Goal: Task Accomplishment & Management: Complete application form

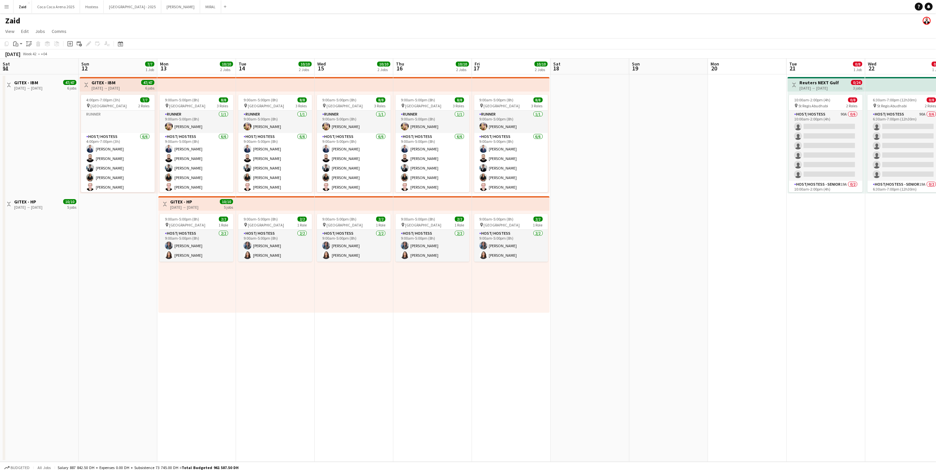
scroll to position [0, 242]
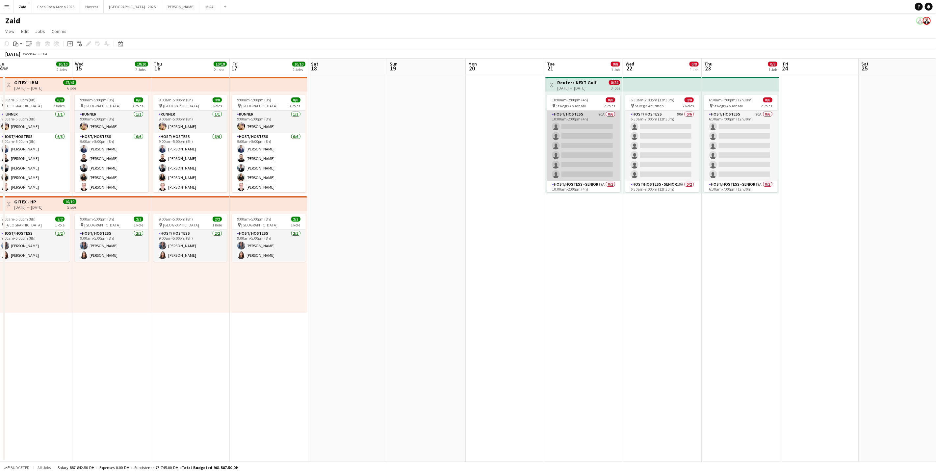
click at [589, 159] on app-card-role "Host/ Hostess 90A 0/6 10:00am-2:00pm (4h) single-neutral-actions single-neutral…" at bounding box center [584, 146] width 74 height 70
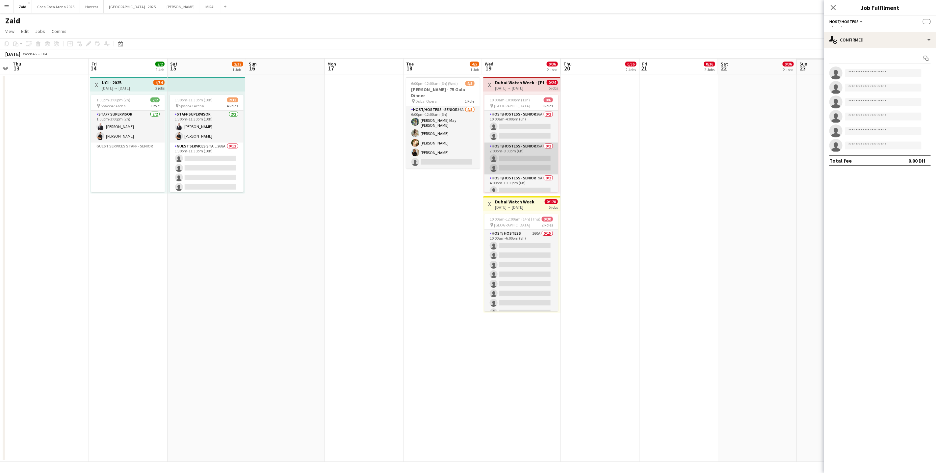
scroll to position [0, 229]
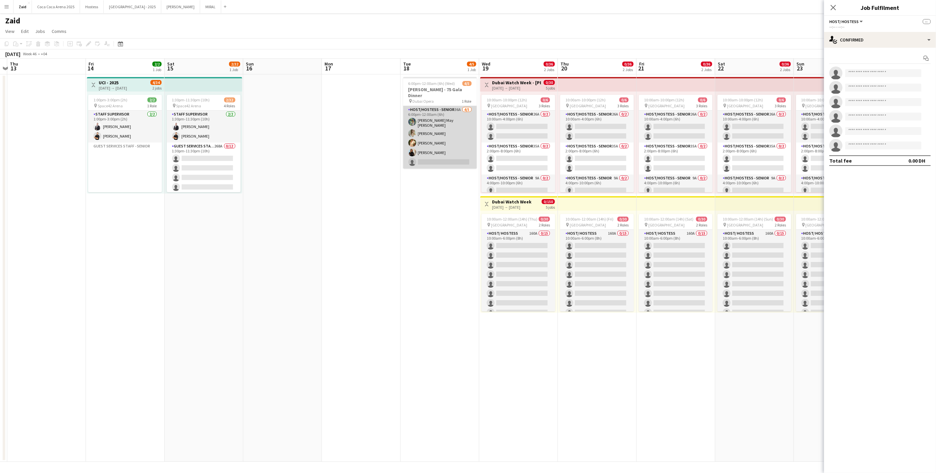
click at [454, 138] on app-card-role "Host/Hostess - Senior 36A 4/5 6:00pm-12:00am (6h) Laura May Harding Evelyn Harr…" at bounding box center [440, 137] width 74 height 63
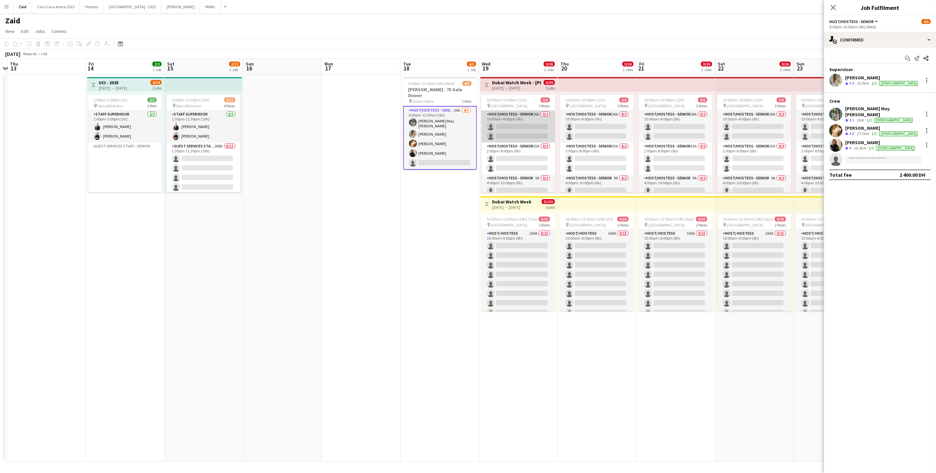
click at [523, 134] on app-card-role "Host/Hostess - Senior 26A 0/2 10:00am-4:00pm (6h) single-neutral-actions single…" at bounding box center [519, 127] width 74 height 32
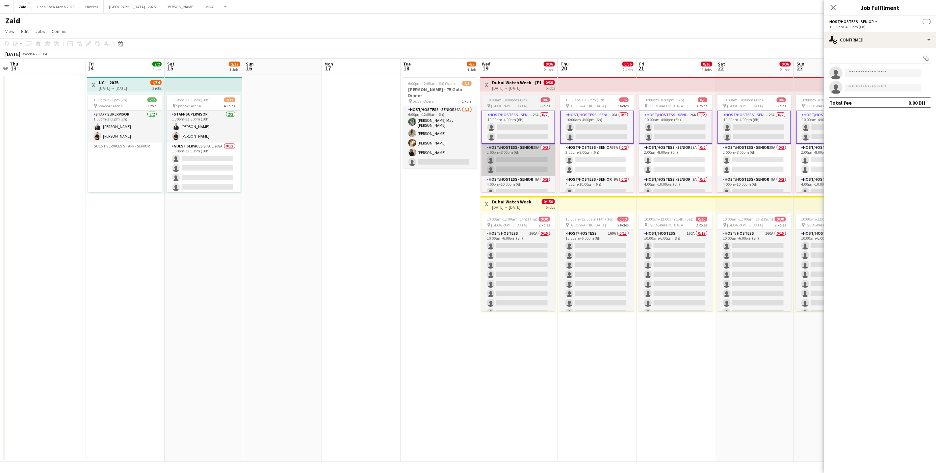
click at [517, 164] on app-card-role "Host/Hostess - Senior 35A 0/2 2:00pm-8:00pm (6h) single-neutral-actions single-…" at bounding box center [519, 160] width 74 height 32
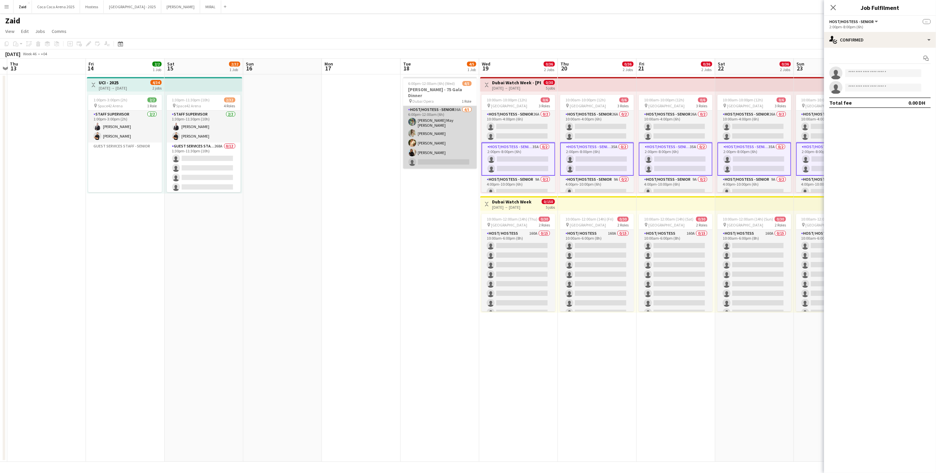
click at [457, 160] on app-card-role "Host/Hostess - Senior 36A 4/5 6:00pm-12:00am (6h) Laura May Harding Evelyn Harr…" at bounding box center [440, 137] width 74 height 63
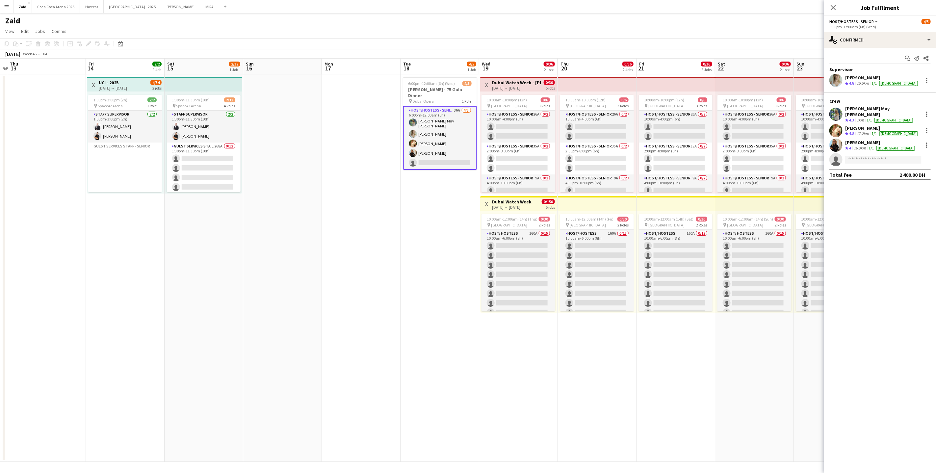
click at [463, 194] on app-date-cell "6:00pm-12:00am (6h) (Wed) 4/5 Ahmed Seddiqi - 75 Gala Dinner pin Dubai Opera 1 …" at bounding box center [440, 268] width 79 height 388
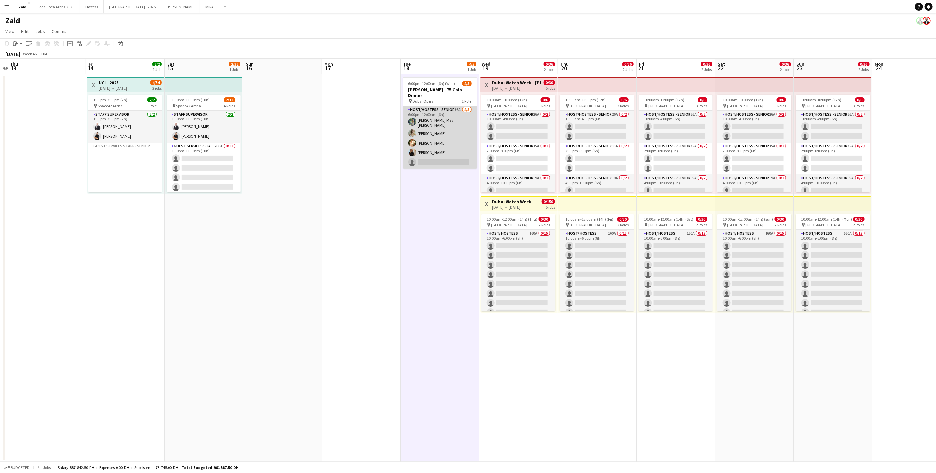
click at [457, 157] on app-card-role "Host/Hostess - Senior 36A 4/5 6:00pm-12:00am (6h) Laura May Harding Evelyn Harr…" at bounding box center [440, 137] width 74 height 63
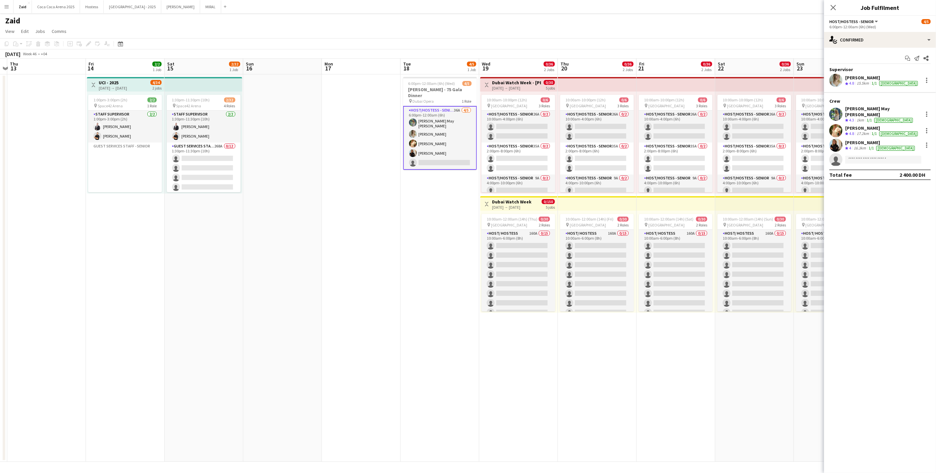
scroll to position [0, 251]
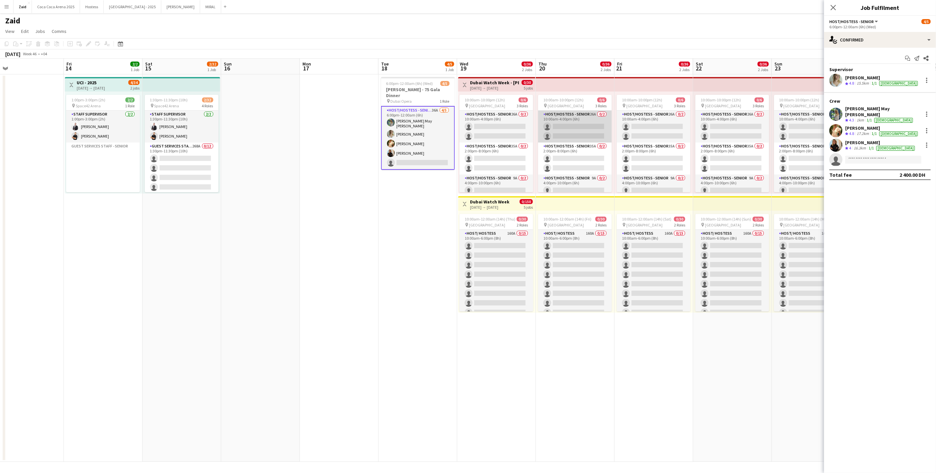
click at [541, 131] on app-card-role "Host/Hostess - Senior 26A 0/2 10:00am-4:00pm (6h) single-neutral-actions single…" at bounding box center [575, 127] width 74 height 32
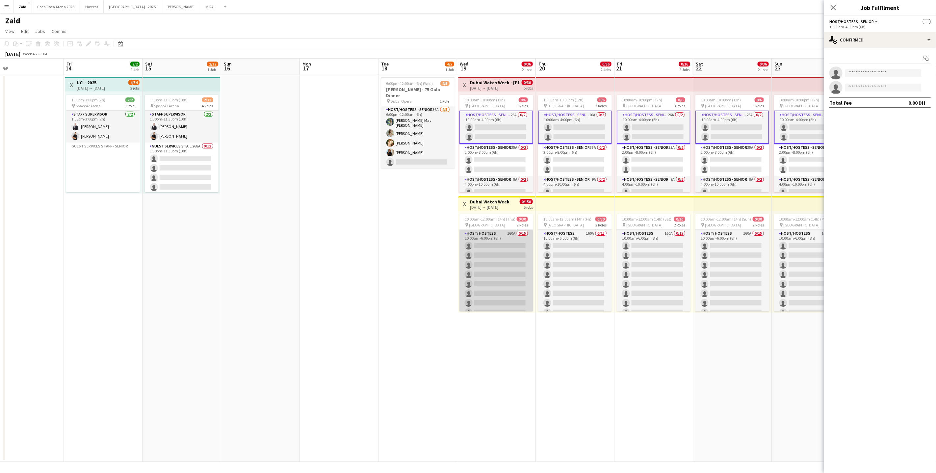
click at [509, 252] on app-card-role "Host/ Hostess 160A 0/15 10:00am-6:00pm (8h) single-neutral-actions single-neutr…" at bounding box center [497, 308] width 74 height 156
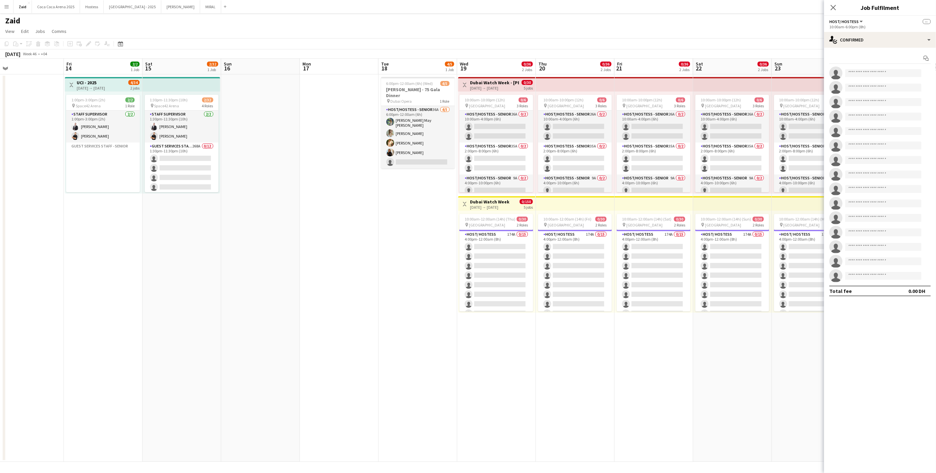
scroll to position [0, 0]
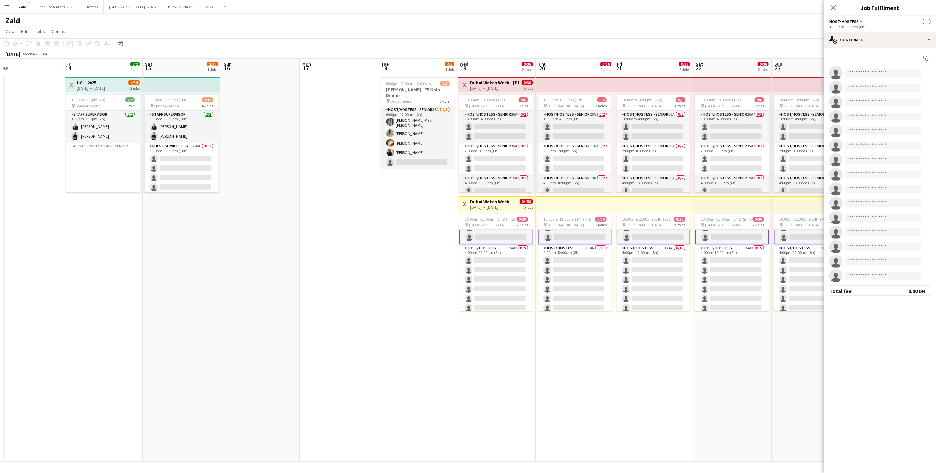
click at [503, 271] on app-card-role "Host/ Hostess 174A 0/15 4:00pm-12:00am (8h) single-neutral-actions single-neutr…" at bounding box center [497, 322] width 74 height 156
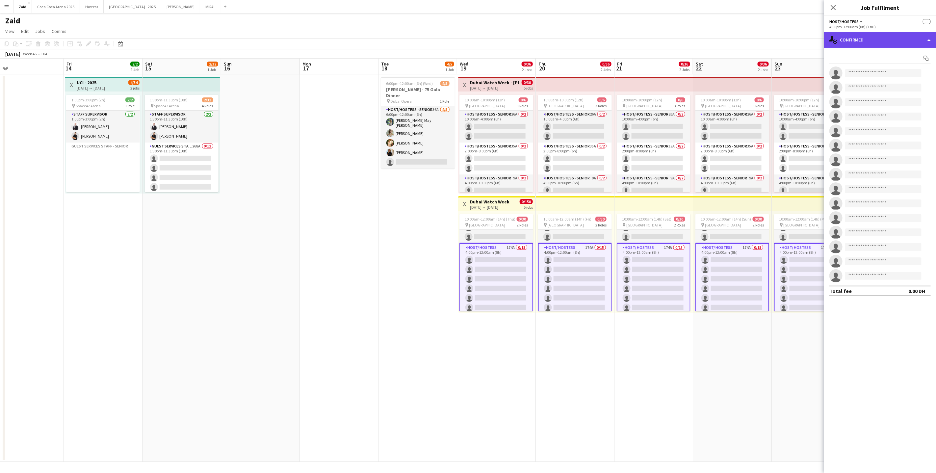
click at [902, 38] on div "single-neutral-actions-check-2 Confirmed" at bounding box center [881, 40] width 112 height 16
click at [913, 109] on div "single-neutral-actions-information Applicants" at bounding box center [902, 107] width 65 height 13
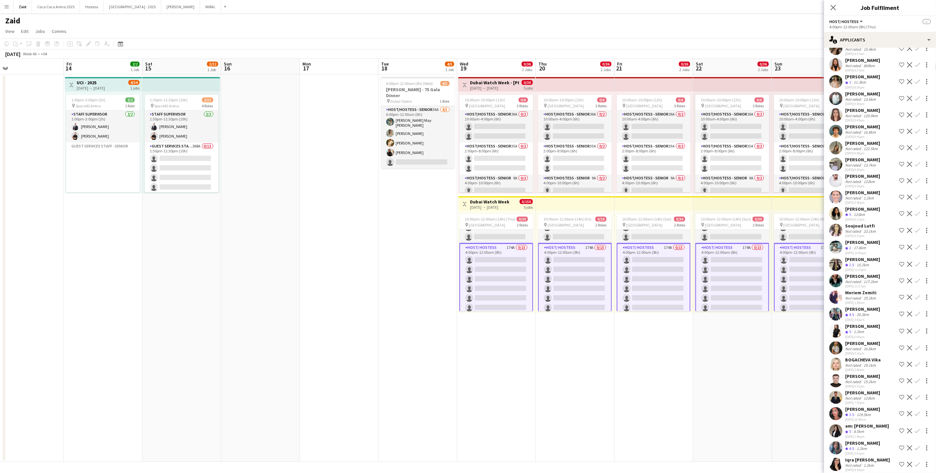
click at [879, 473] on div "Yasmine Nizameddin" at bounding box center [863, 477] width 35 height 6
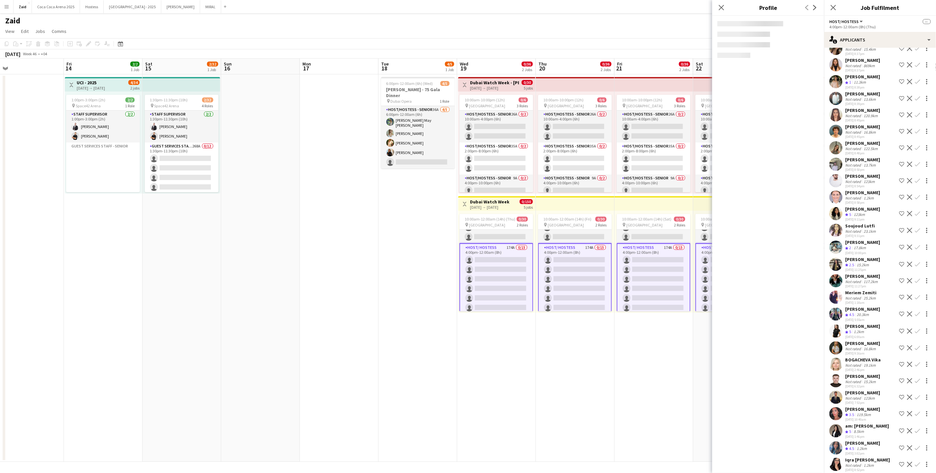
click at [867, 423] on div "am: LARA MAE Lago" at bounding box center [868, 426] width 44 height 6
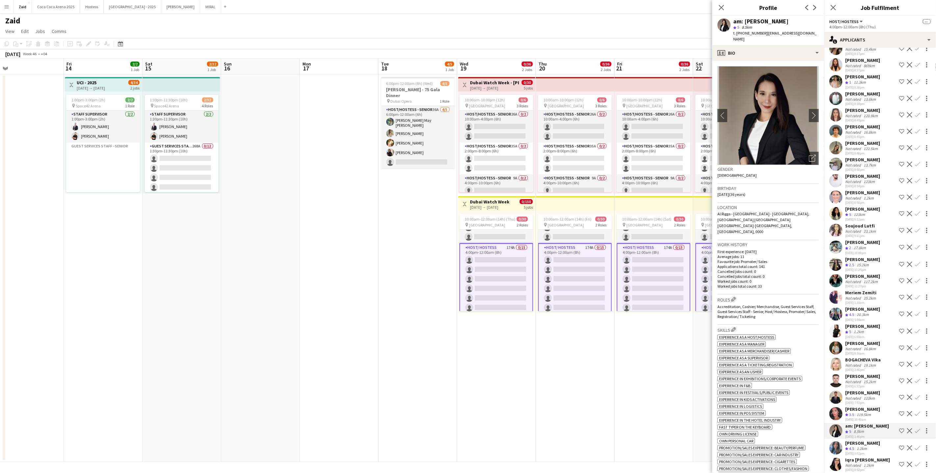
click at [864, 401] on div "07-09-2025 7:53pm" at bounding box center [863, 403] width 35 height 4
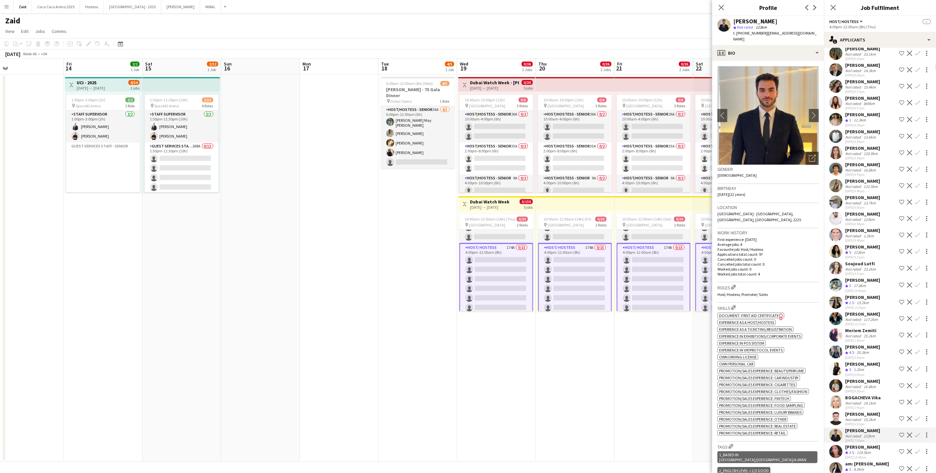
click at [863, 289] on div "06-09-2025 10:00pm" at bounding box center [863, 291] width 35 height 4
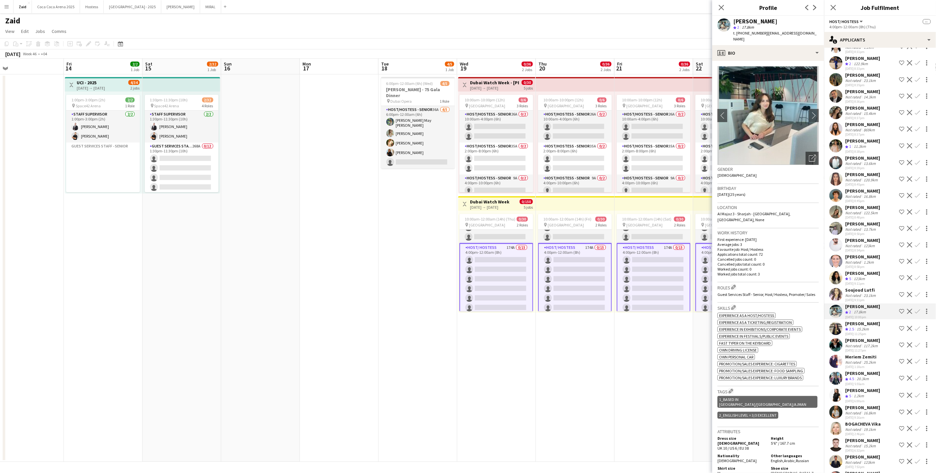
click at [863, 287] on div "Soujoud Lutfi" at bounding box center [862, 290] width 32 height 6
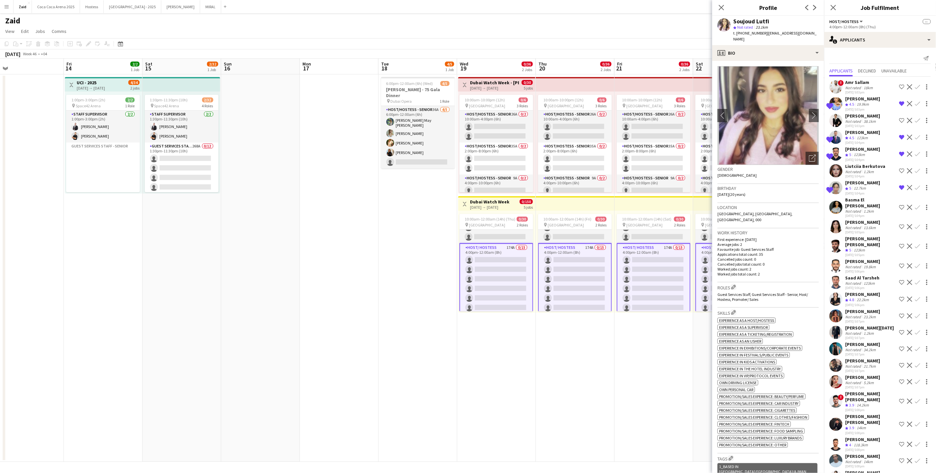
click at [573, 380] on app-date-cell "10:00am-10:00pm (12h) 0/6 pin Dubai Mall 3 Roles Host/Hostess - Senior 26A 0/2 …" at bounding box center [575, 268] width 79 height 388
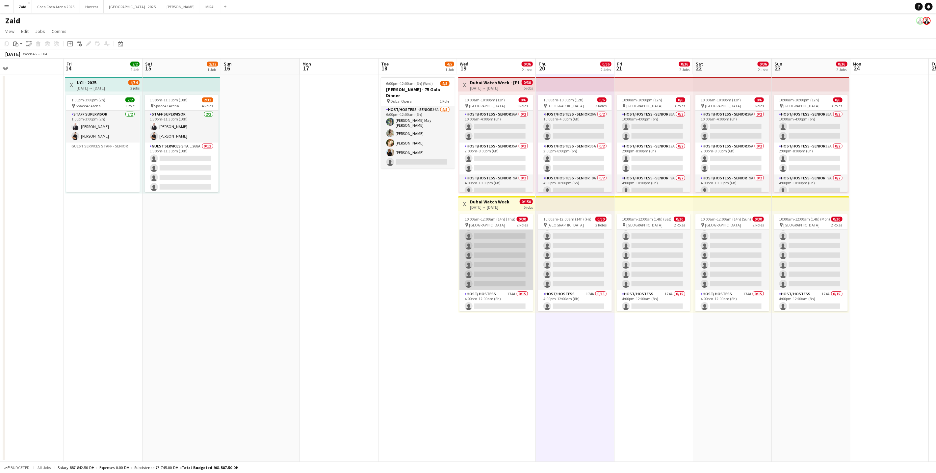
click at [486, 261] on app-card-role "Host/ Hostess 160A 0/15 10:00am-6:00pm (8h) single-neutral-actions single-neutr…" at bounding box center [497, 212] width 74 height 156
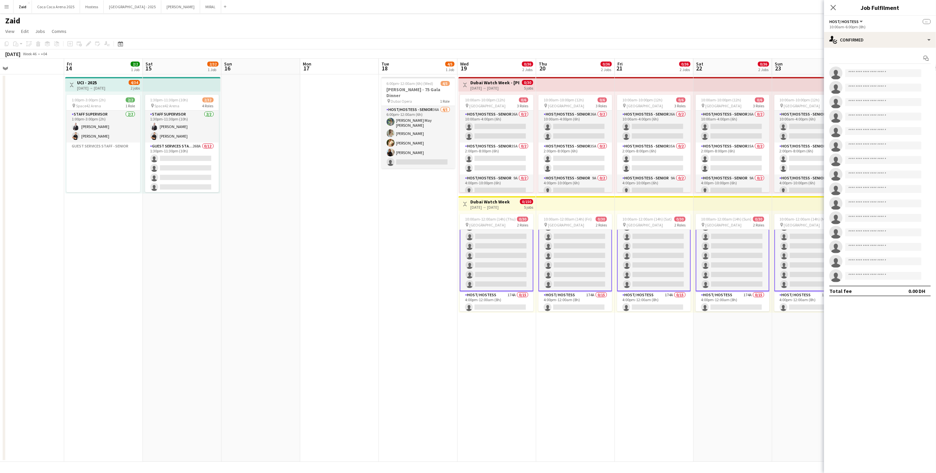
click at [868, 49] on div "Start chat single-neutral-actions single-neutral-actions single-neutral-actions…" at bounding box center [881, 175] width 112 height 254
click at [868, 41] on div "single-neutral-actions-check-2 Confirmed" at bounding box center [881, 40] width 112 height 16
click at [899, 104] on span "Applicants" at bounding box center [895, 107] width 21 height 6
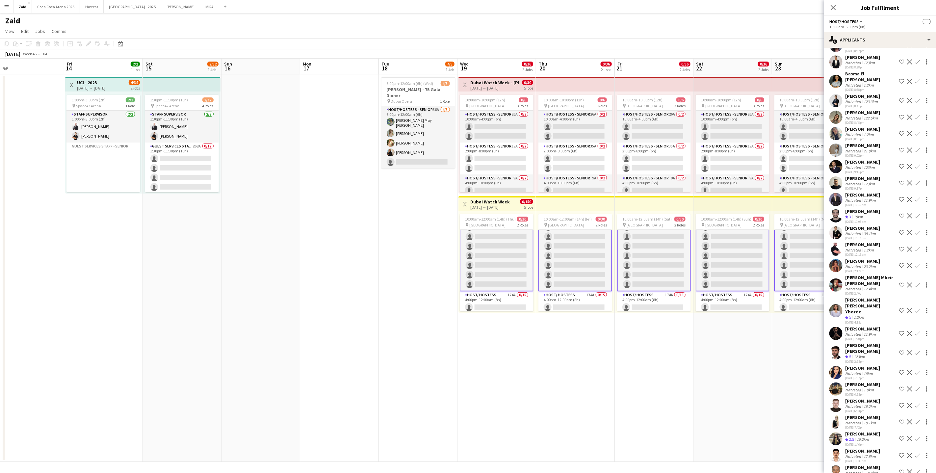
click at [761, 326] on app-date-cell "10:00am-10:00pm (12h) 0/6 pin Dubai Mall 3 Roles Host/Hostess - Senior 26A 0/2 …" at bounding box center [733, 268] width 79 height 388
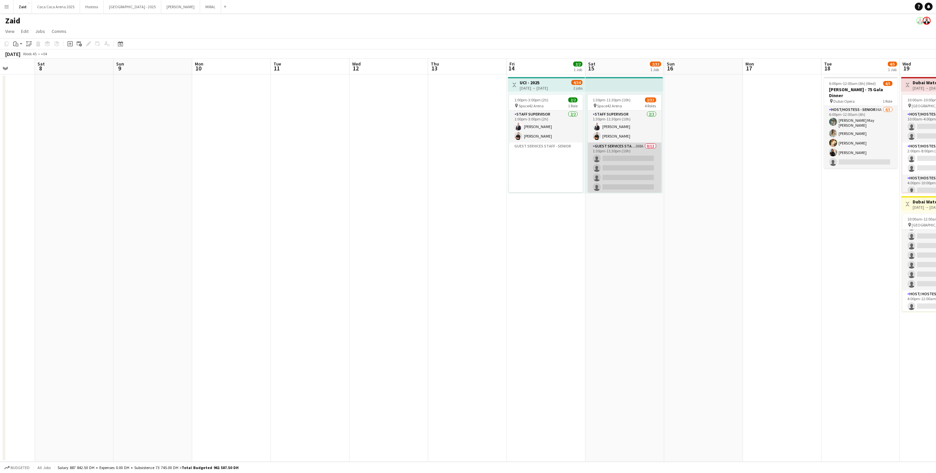
click at [652, 154] on app-card-role "Guest Services Staff - Senior 268A 0/12 1:30pm-11:30pm (10h) single-neutral-act…" at bounding box center [625, 206] width 74 height 127
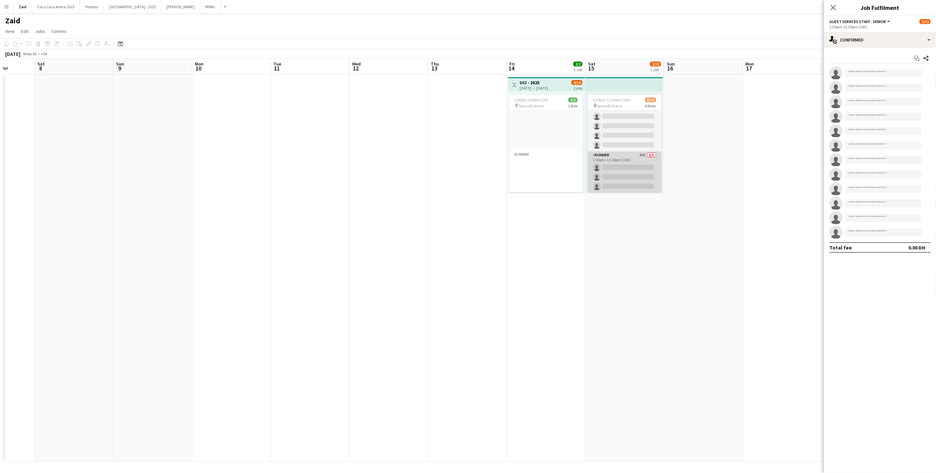
click at [650, 164] on app-card-role "Runner 47A 0/3 1:30pm-11:30pm (10h) single-neutral-actions single-neutral-actio…" at bounding box center [625, 171] width 74 height 41
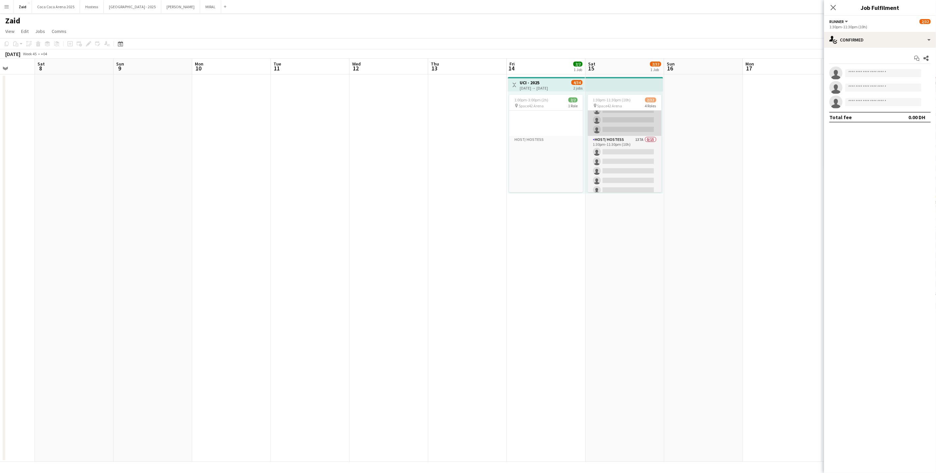
click at [638, 167] on app-card-role "Host/ Hostess 137A 0/15 1:30pm-11:30pm (10h) single-neutral-actions single-neut…" at bounding box center [625, 214] width 74 height 156
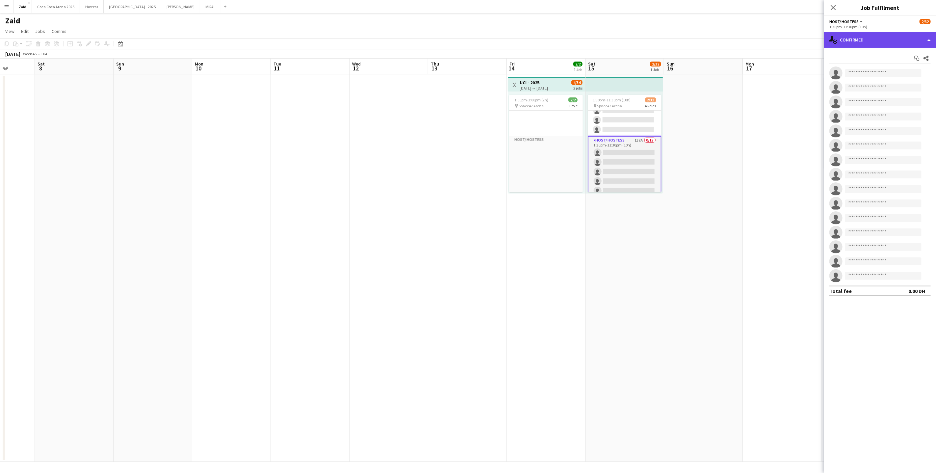
click at [878, 41] on div "single-neutral-actions-check-2 Confirmed" at bounding box center [881, 40] width 112 height 16
click at [902, 108] on span "Applicants" at bounding box center [895, 107] width 21 height 6
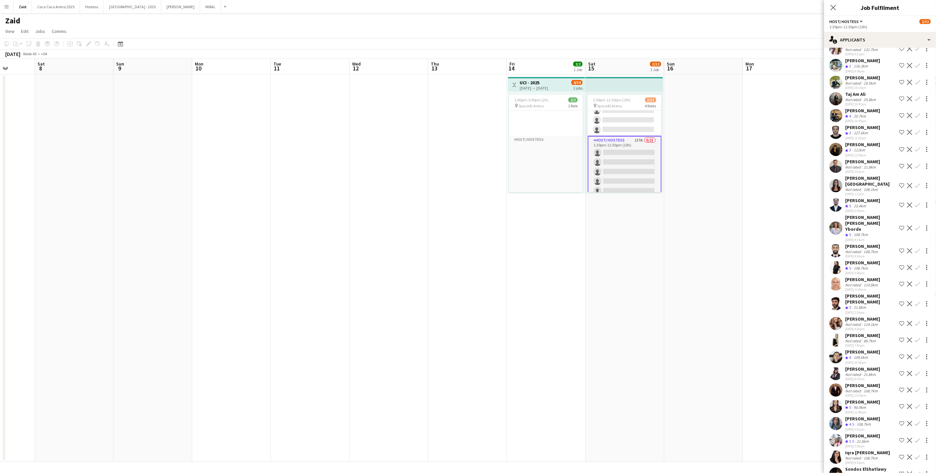
click at [881, 472] on div "Crew rating 3.3 21.8km" at bounding box center [866, 475] width 41 height 6
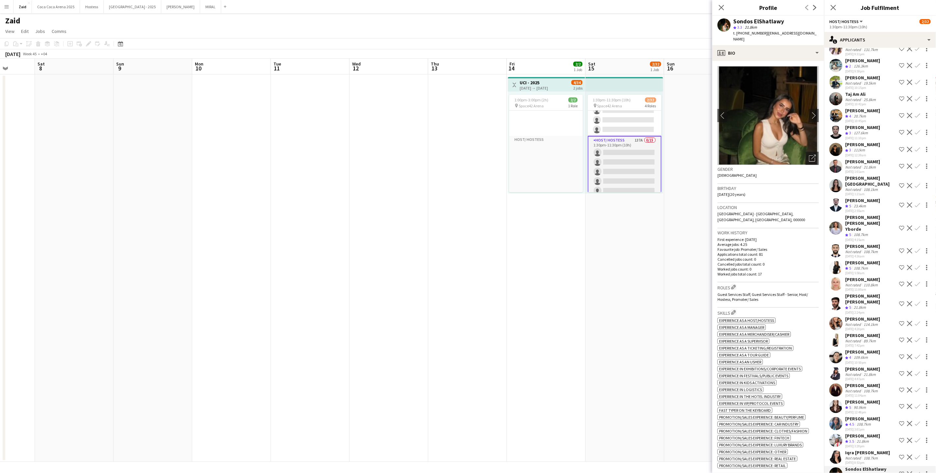
click at [871, 433] on div "Ozlem Dogan" at bounding box center [863, 436] width 35 height 6
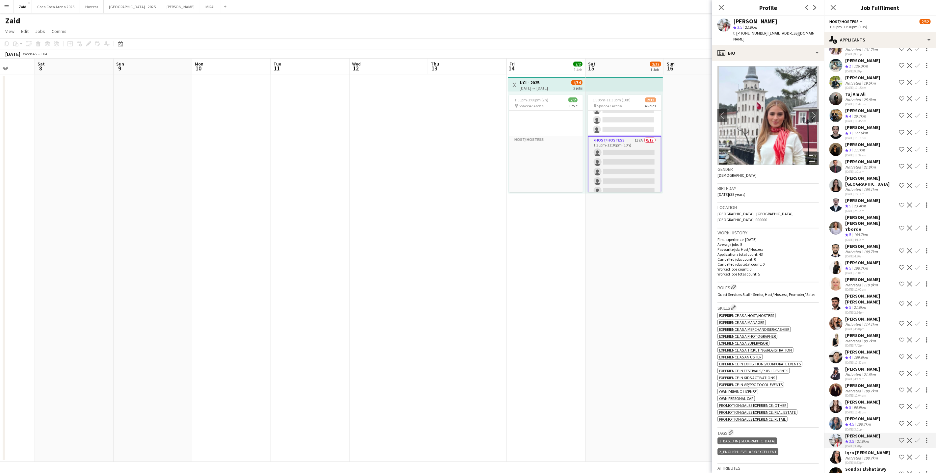
click at [877, 349] on div "Mariia Filina Crew rating 4 109.6km 07-09-2025 10:50pm Shortlist crew Decline C…" at bounding box center [881, 357] width 112 height 16
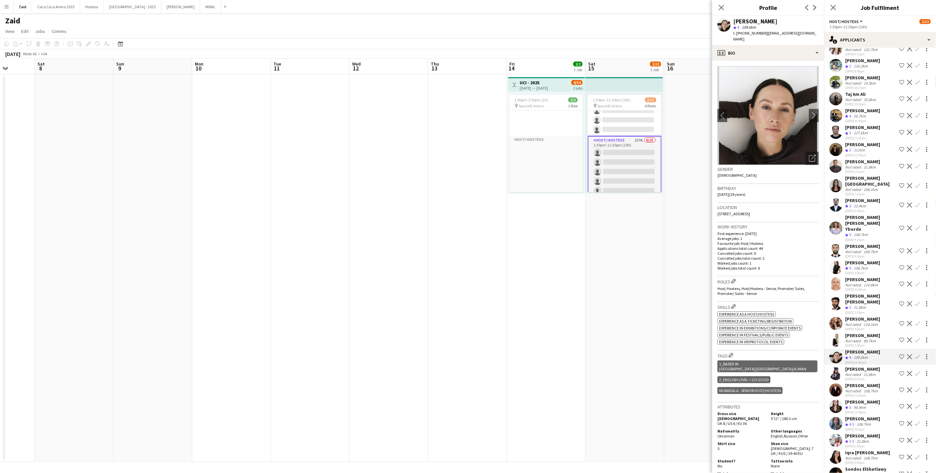
click at [886, 399] on div "Irina Emelianova Crew rating 5 90.9km 08-09-2025 12:48pm Shortlist crew Decline…" at bounding box center [881, 407] width 112 height 16
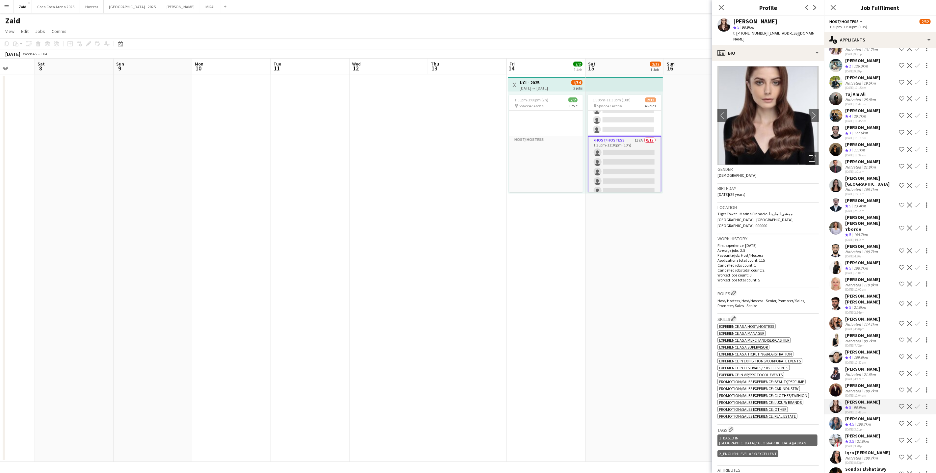
click at [901, 404] on app-icon "Shortlist crew" at bounding box center [902, 406] width 5 height 5
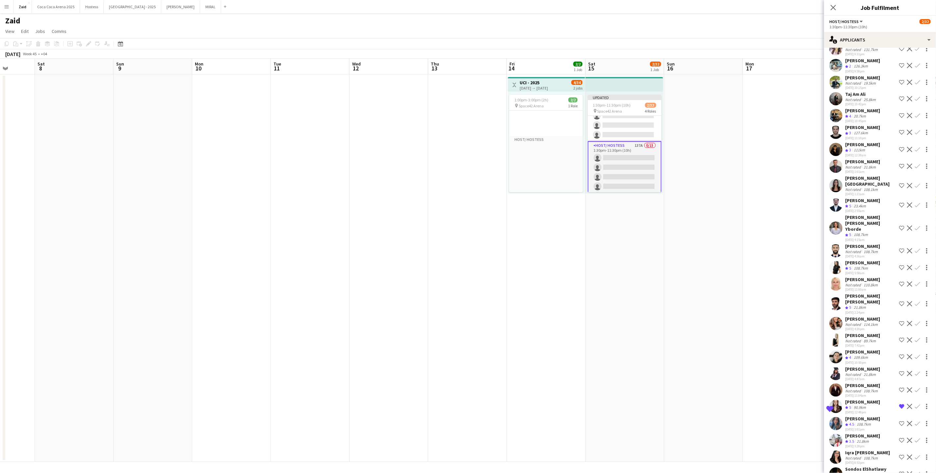
click at [901, 353] on button "Shortlist crew" at bounding box center [902, 357] width 8 height 8
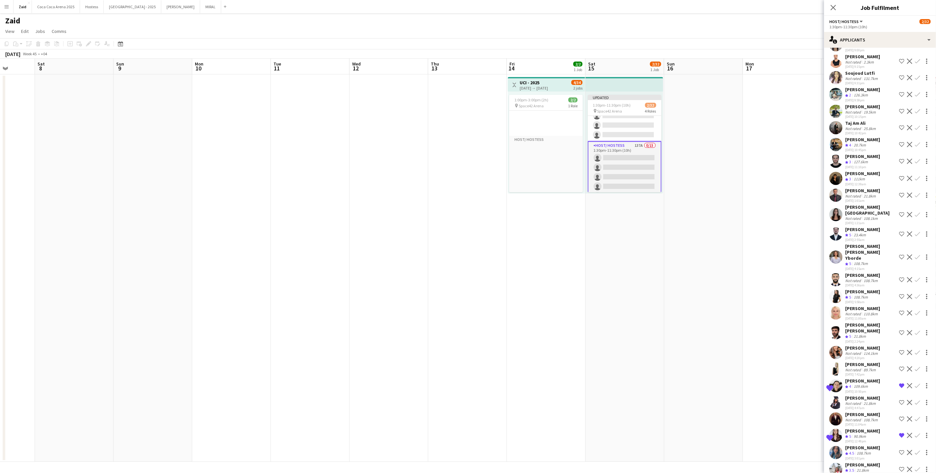
click at [905, 294] on app-icon "Shortlist crew" at bounding box center [902, 296] width 5 height 5
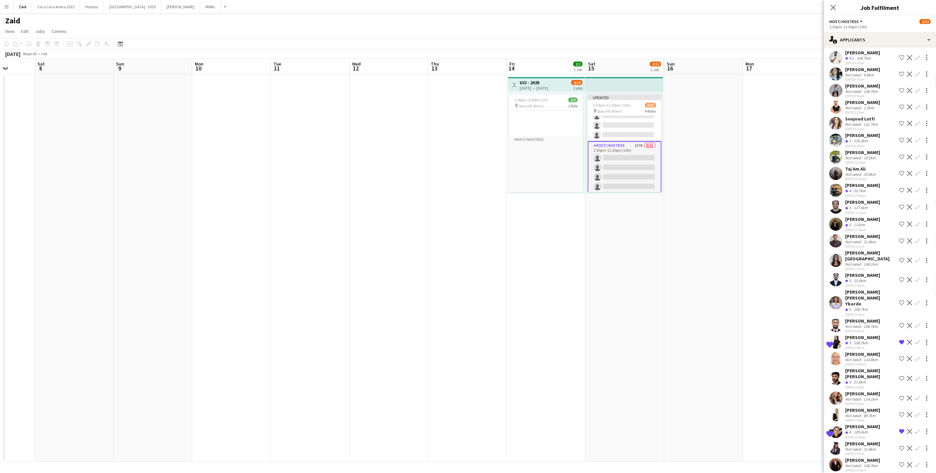
click at [800, 231] on app-date-cell at bounding box center [782, 268] width 79 height 388
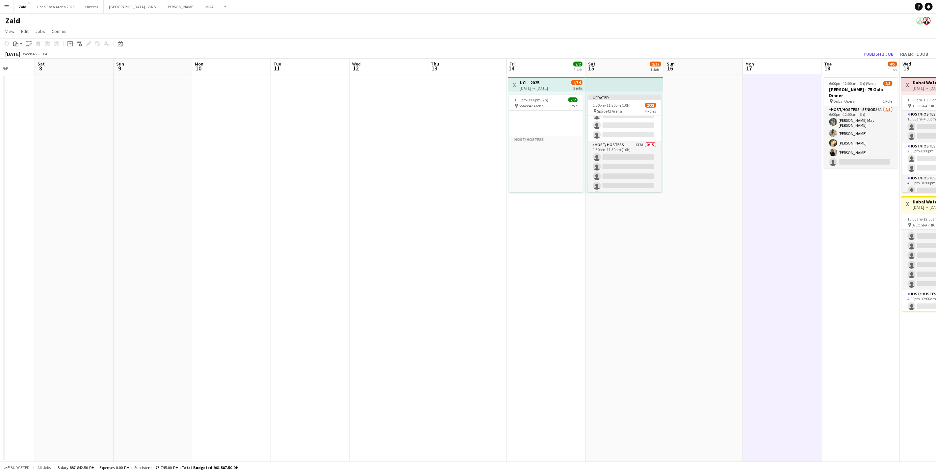
click at [872, 60] on app-board-header-date "Tue 18 4/5 1 Job" at bounding box center [861, 67] width 79 height 16
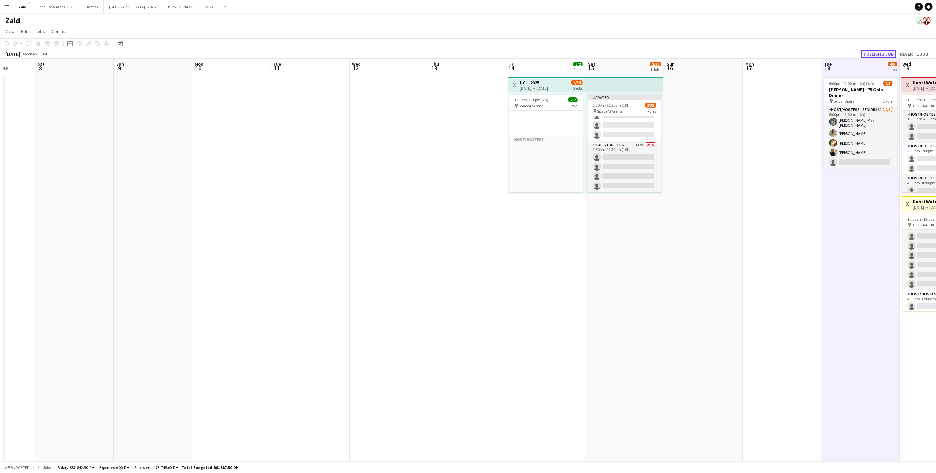
click at [873, 55] on button "Publish 1 job" at bounding box center [878, 54] width 35 height 9
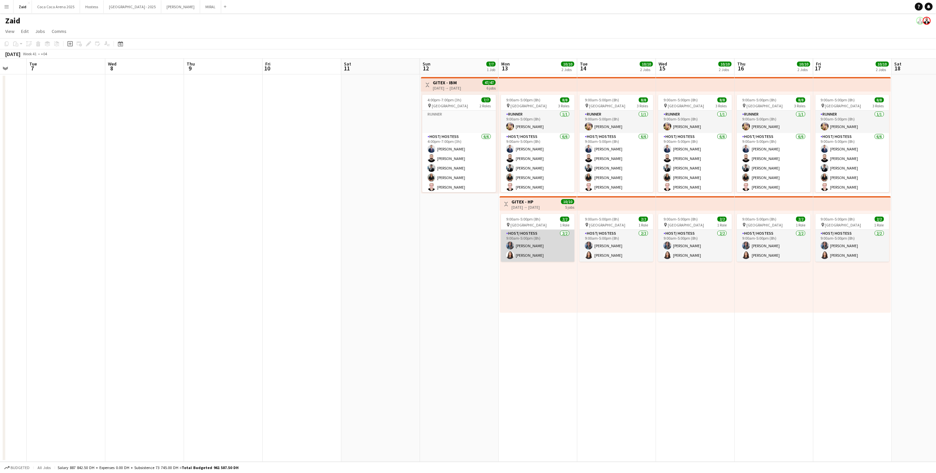
click at [518, 241] on app-card-role "Host/ Hostess 2/2 9:00am-5:00pm (8h) Ghadeer Naser Amira Malek" at bounding box center [538, 246] width 74 height 32
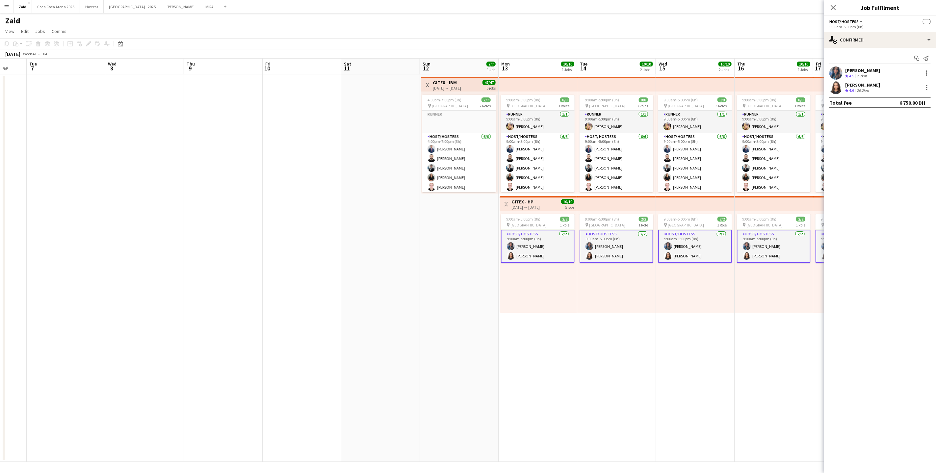
click at [457, 254] on app-date-cell "Toggle View GITEX - IBM 12-10-2025 → 17-10-2025 47/47 6 jobs 4:00pm-7:00pm (3h)…" at bounding box center [459, 268] width 79 height 388
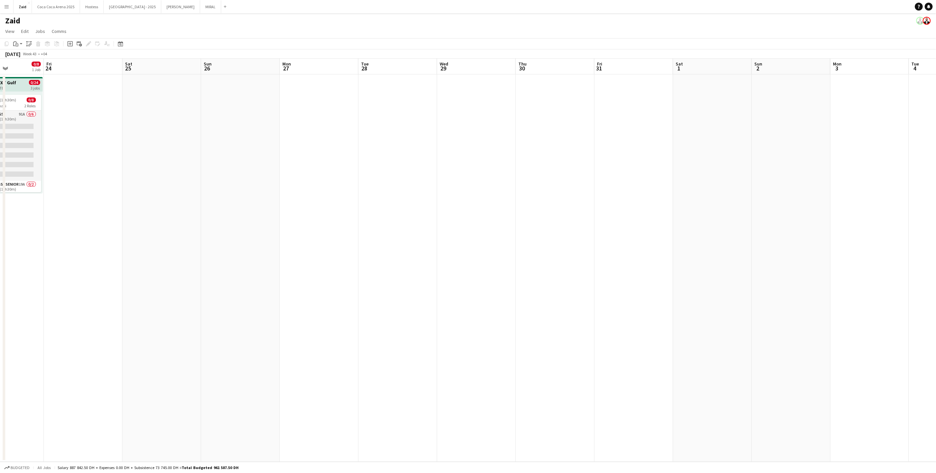
scroll to position [0, 189]
click at [184, 123] on app-date-cell at bounding box center [165, 268] width 79 height 388
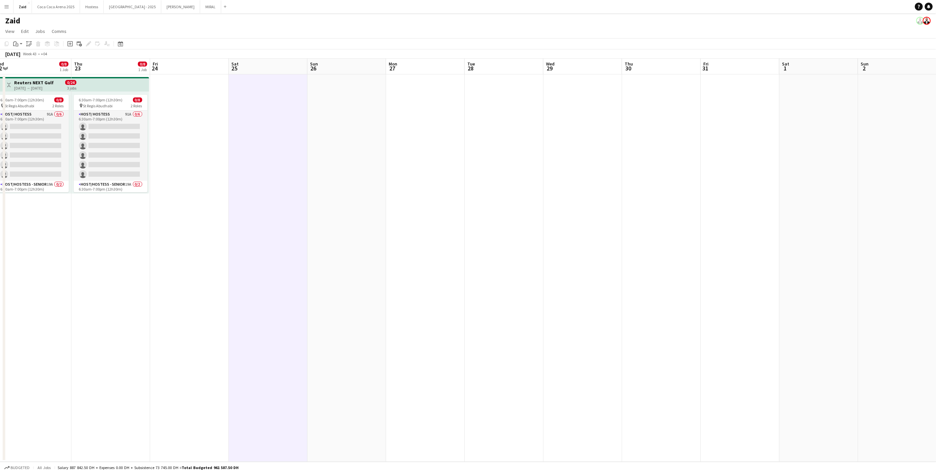
scroll to position [0, 165]
click at [69, 46] on div "Add job" at bounding box center [70, 44] width 8 height 8
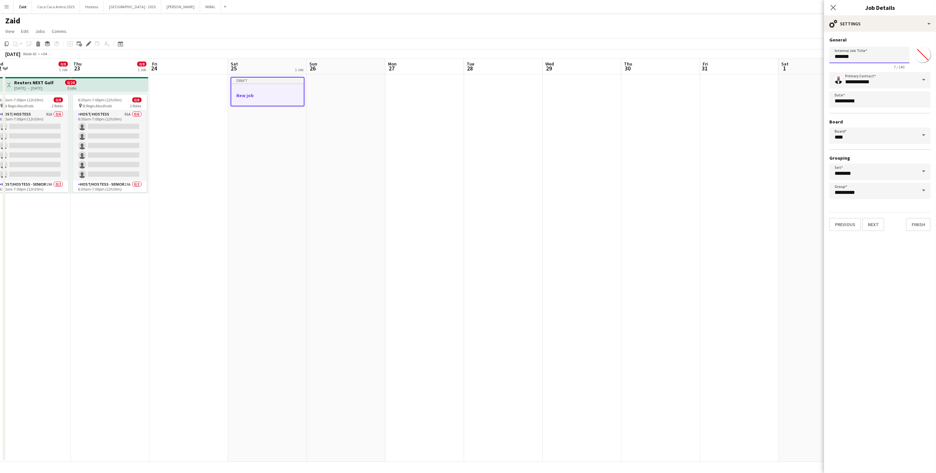
click at [875, 56] on input "*******" at bounding box center [870, 55] width 80 height 16
type input "**********"
click at [869, 219] on button "Next" at bounding box center [874, 224] width 22 height 13
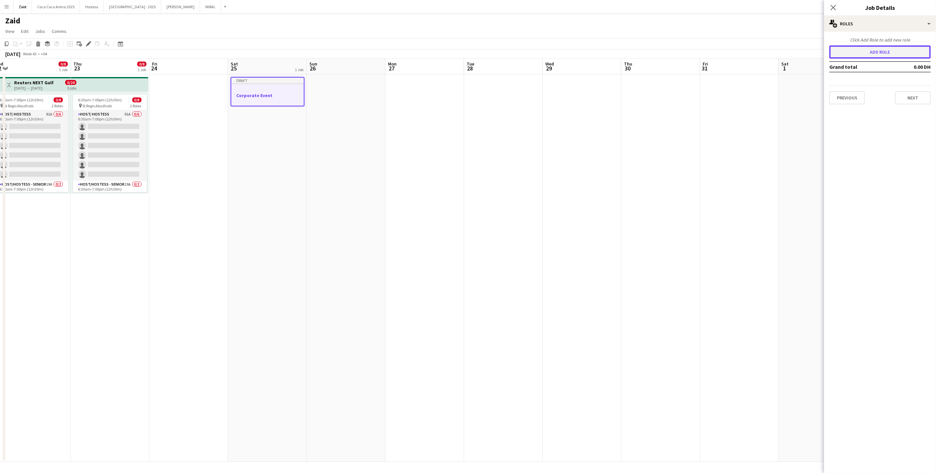
click at [880, 49] on button "Add role" at bounding box center [880, 51] width 101 height 13
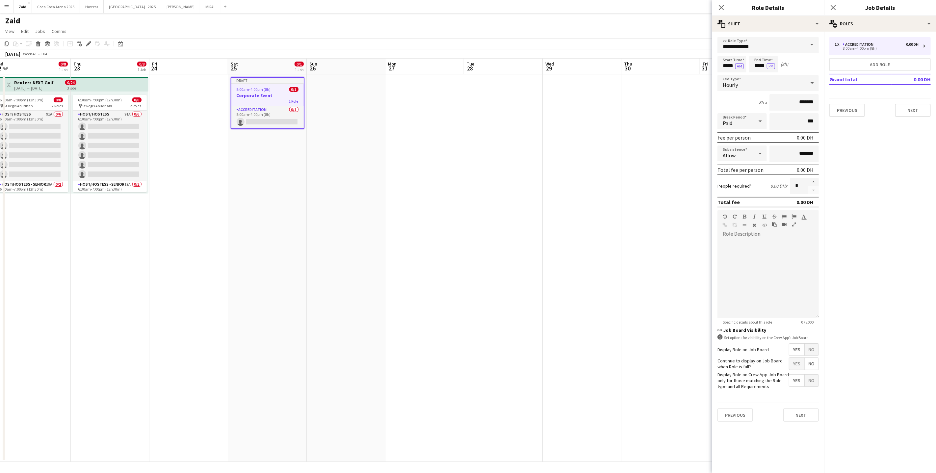
click at [780, 43] on input "**********" at bounding box center [768, 45] width 101 height 16
click at [764, 92] on span "Host/ Hostess" at bounding box center [768, 92] width 91 height 6
type input "**********"
click at [793, 104] on input "*******" at bounding box center [794, 102] width 49 height 16
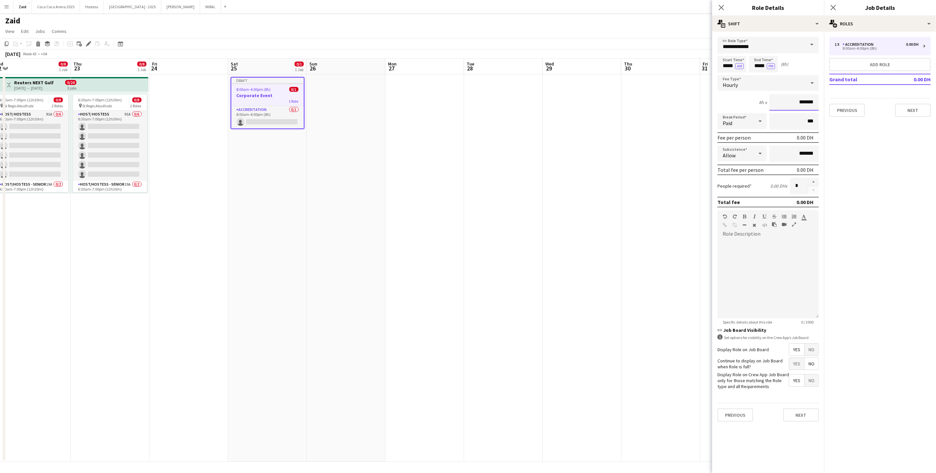
click at [795, 98] on input "*******" at bounding box center [794, 102] width 49 height 16
type input "*********"
click at [760, 64] on input "*****" at bounding box center [763, 64] width 29 height 16
click at [759, 56] on input "*****" at bounding box center [763, 64] width 29 height 16
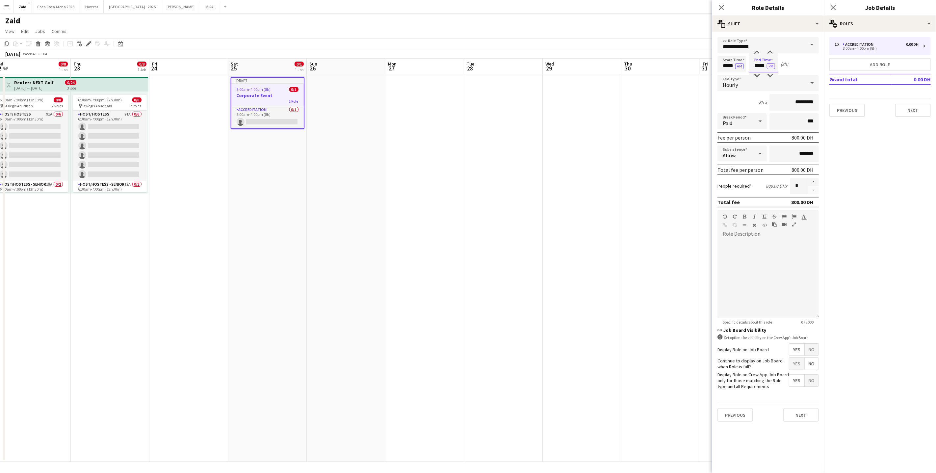
click at [759, 57] on input "*****" at bounding box center [763, 64] width 29 height 16
click at [759, 52] on div at bounding box center [757, 52] width 13 height 7
click at [758, 76] on div at bounding box center [757, 75] width 13 height 7
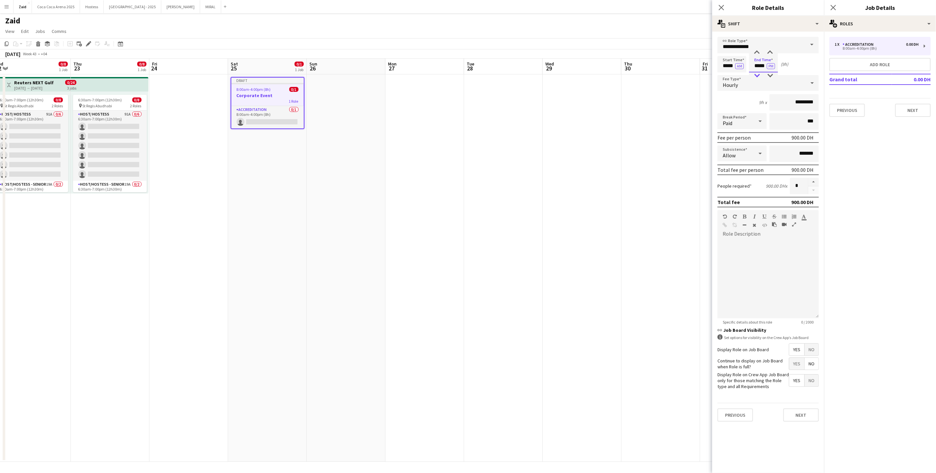
click at [758, 76] on div at bounding box center [757, 75] width 13 height 7
type input "*****"
click at [756, 75] on div at bounding box center [757, 75] width 13 height 7
click at [783, 259] on div at bounding box center [768, 278] width 101 height 79
click at [97, 125] on app-card-role "Host/ Hostess 91A 0/6 6:30am-7:00pm (12h30m) single-neutral-actions single-neut…" at bounding box center [110, 146] width 74 height 70
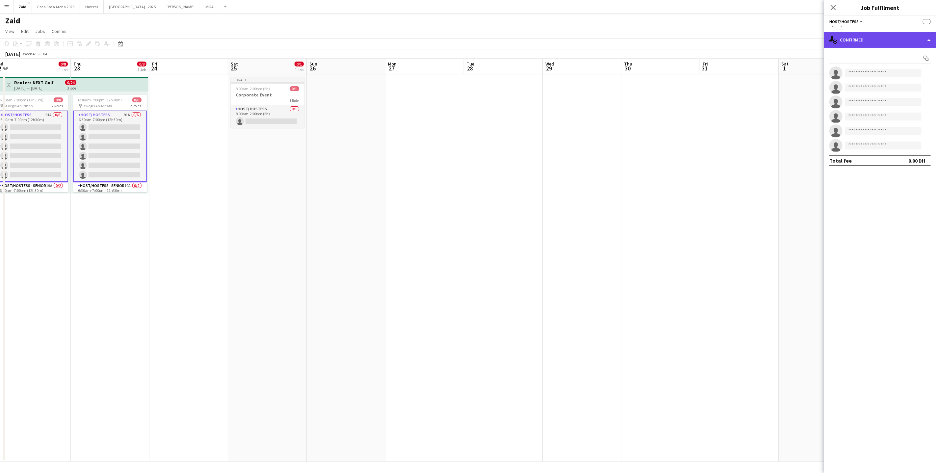
click at [909, 47] on div "single-neutral-actions-check-2 Confirmed" at bounding box center [881, 40] width 112 height 16
click at [905, 144] on div "pen-write Job Details" at bounding box center [902, 147] width 65 height 13
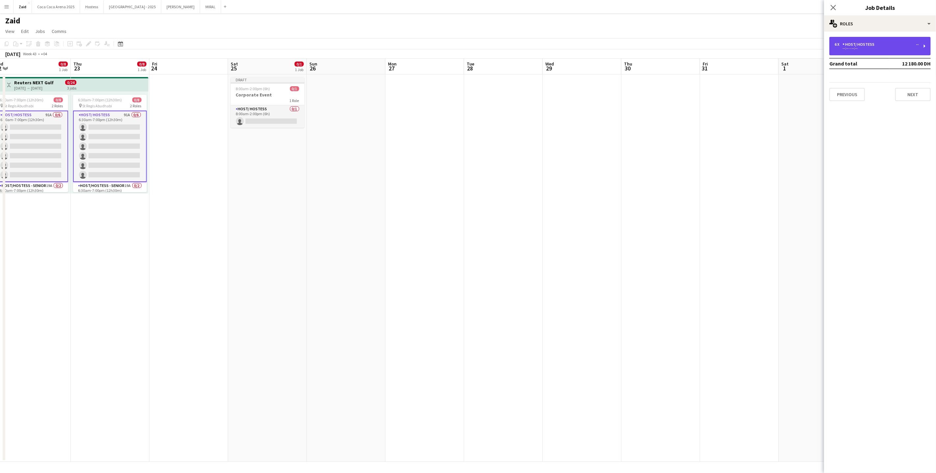
click at [863, 47] on div "--:-- - --:--" at bounding box center [877, 48] width 84 height 3
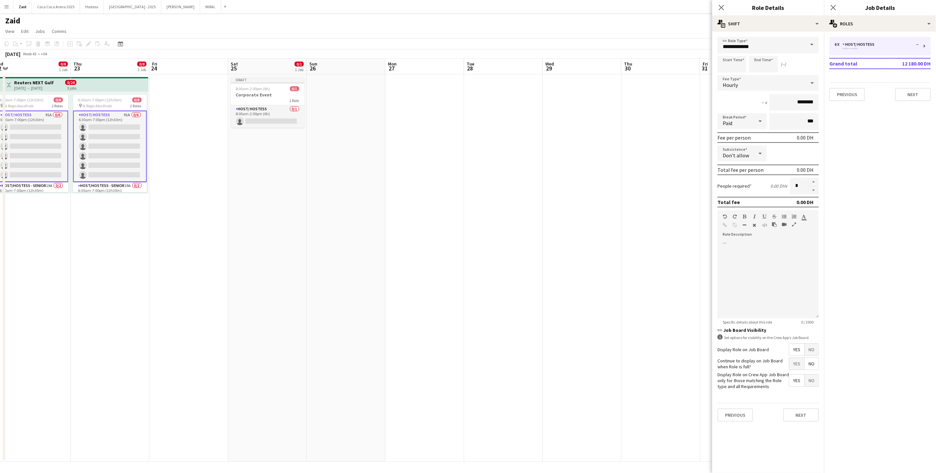
click at [133, 136] on app-card-role "Host/ Hostess 91A 0/6 6:30am-7:00pm (12h30m) single-neutral-actions single-neut…" at bounding box center [110, 146] width 74 height 71
type input "*****"
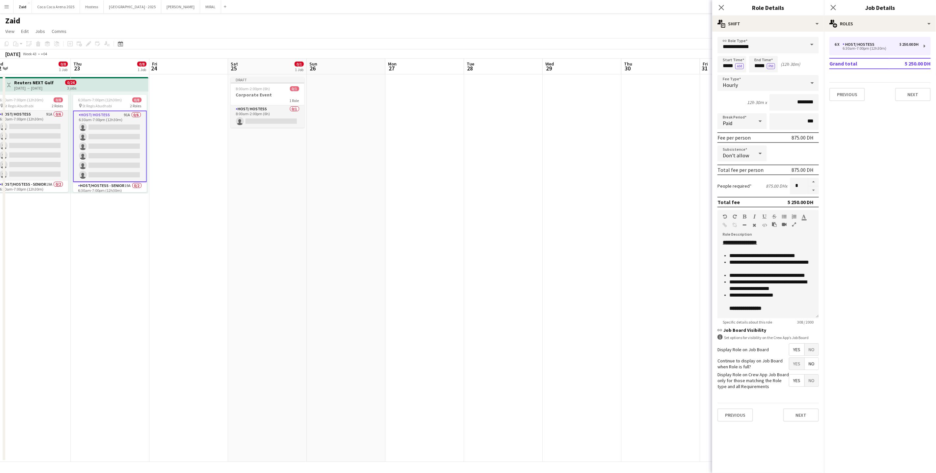
click at [705, 268] on app-date-cell at bounding box center [739, 268] width 79 height 388
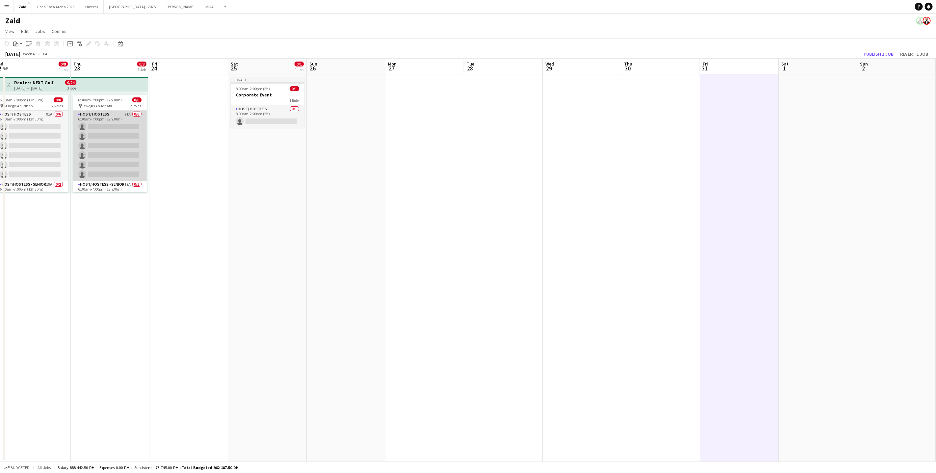
click at [109, 119] on app-card-role "Host/ Hostess 91A 0/6 6:30am-7:00pm (12h30m) single-neutral-actions single-neut…" at bounding box center [110, 146] width 74 height 70
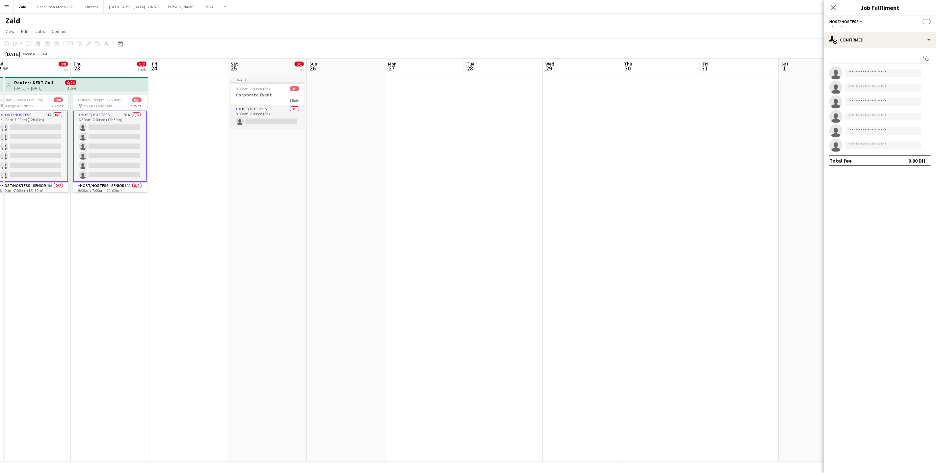
click at [117, 124] on app-card-role "Host/ Hostess 91A 0/6 6:30am-7:00pm (12h30m) single-neutral-actions single-neut…" at bounding box center [110, 146] width 74 height 71
click at [869, 36] on div "single-neutral-actions-check-2 Confirmed" at bounding box center [881, 40] width 112 height 16
click at [900, 146] on div "pen-write Job Details" at bounding box center [902, 147] width 65 height 13
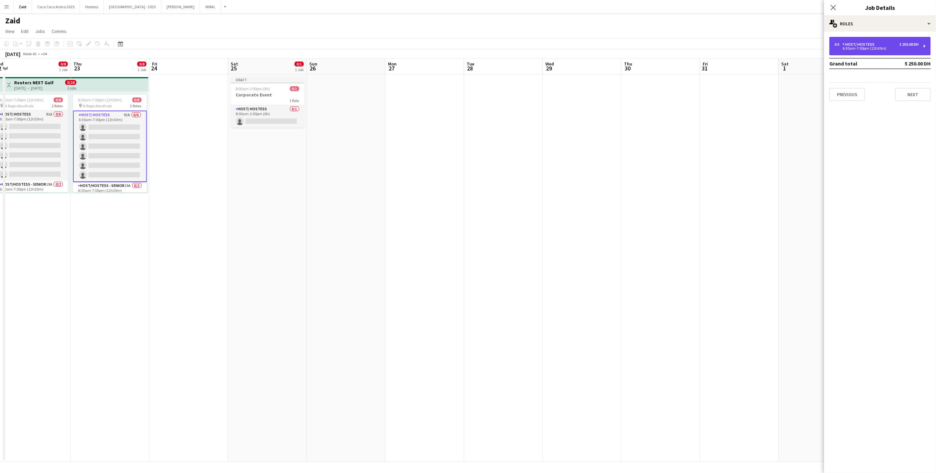
click at [869, 51] on div "6 x Host/ Hostess 5 250.00 DH 6:30am-7:00pm (12h30m)" at bounding box center [880, 46] width 101 height 18
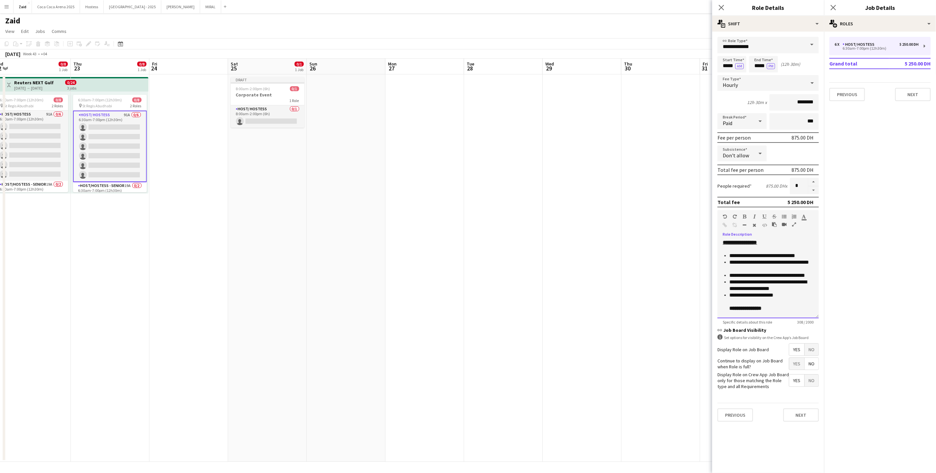
click at [767, 259] on li "**********" at bounding box center [772, 265] width 84 height 13
click at [261, 116] on app-card-role "Host/ Hostess 0/1 8:00am-2:00pm (6h) single-neutral-actions" at bounding box center [268, 116] width 74 height 22
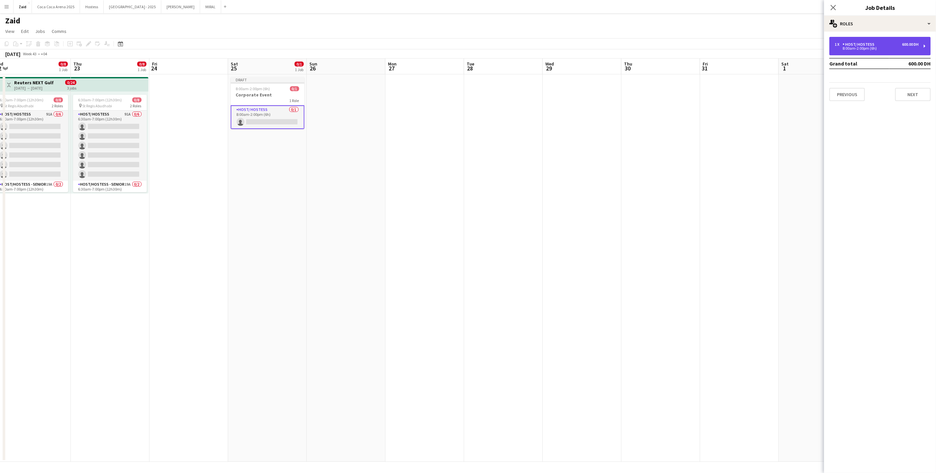
click at [854, 45] on div "Host/ Hostess" at bounding box center [860, 44] width 35 height 5
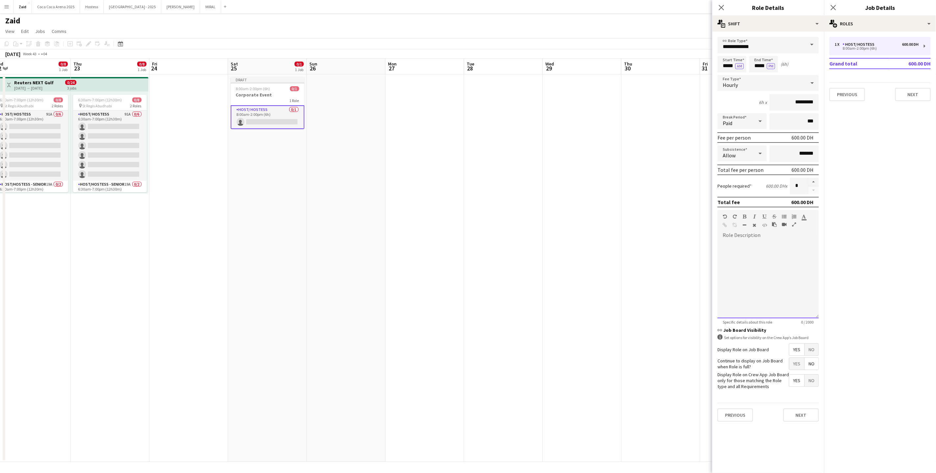
click at [777, 248] on div at bounding box center [768, 278] width 101 height 79
paste div
drag, startPoint x: 774, startPoint y: 270, endPoint x: 736, endPoint y: 270, distance: 37.9
click at [736, 270] on li "**********" at bounding box center [772, 271] width 84 height 20
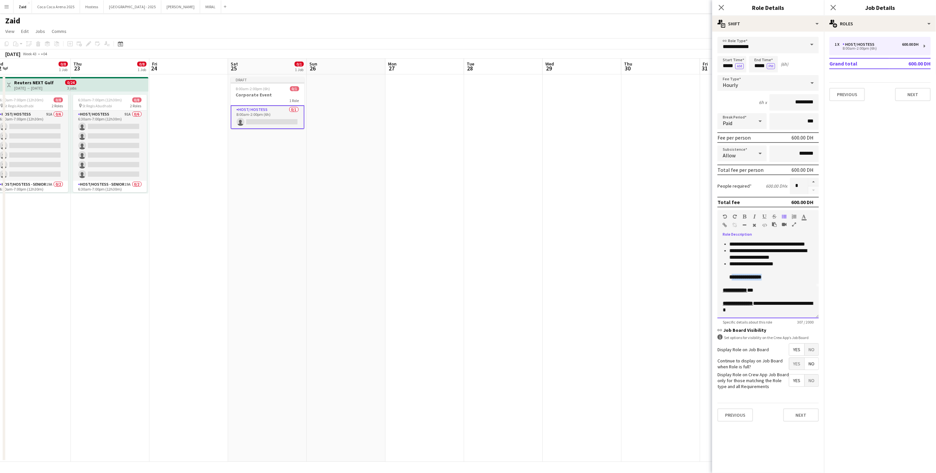
drag, startPoint x: 732, startPoint y: 276, endPoint x: 770, endPoint y: 275, distance: 38.5
click at [770, 275] on li "**********" at bounding box center [772, 271] width 84 height 20
click at [762, 285] on span "**********" at bounding box center [768, 287] width 91 height 12
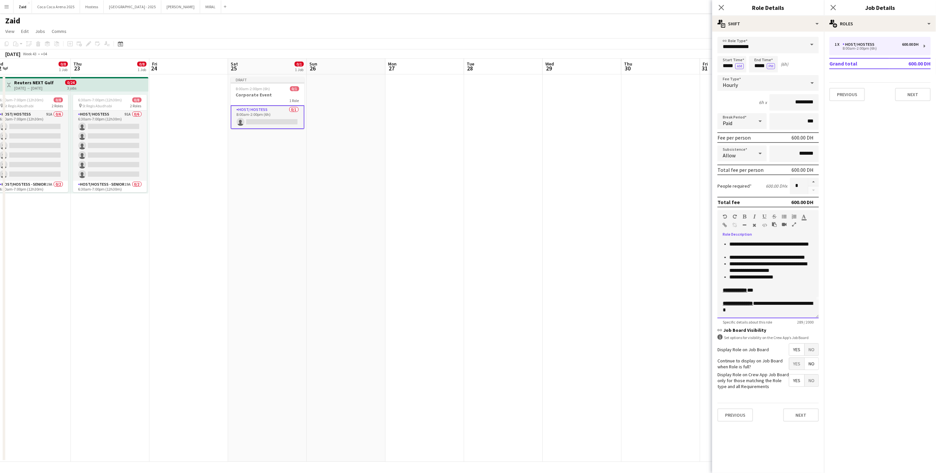
click at [759, 288] on span "**********" at bounding box center [768, 287] width 91 height 12
click at [813, 182] on button "button" at bounding box center [814, 182] width 11 height 9
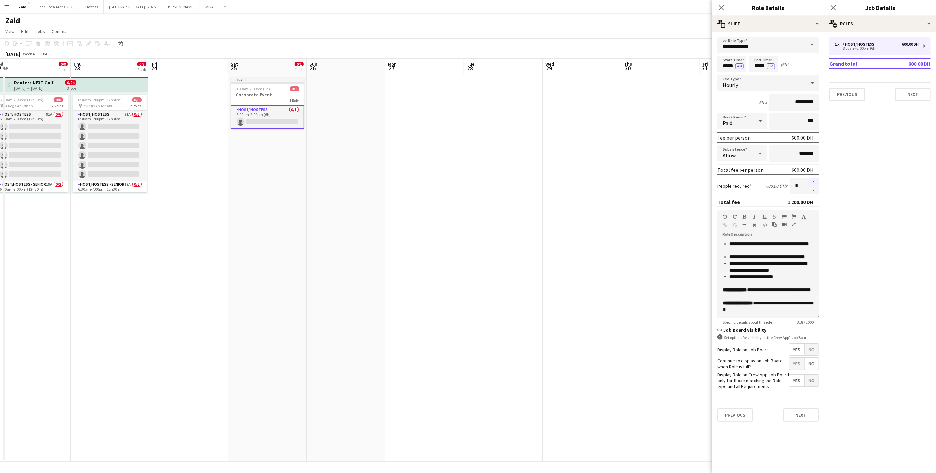
click at [813, 182] on button "button" at bounding box center [814, 182] width 11 height 9
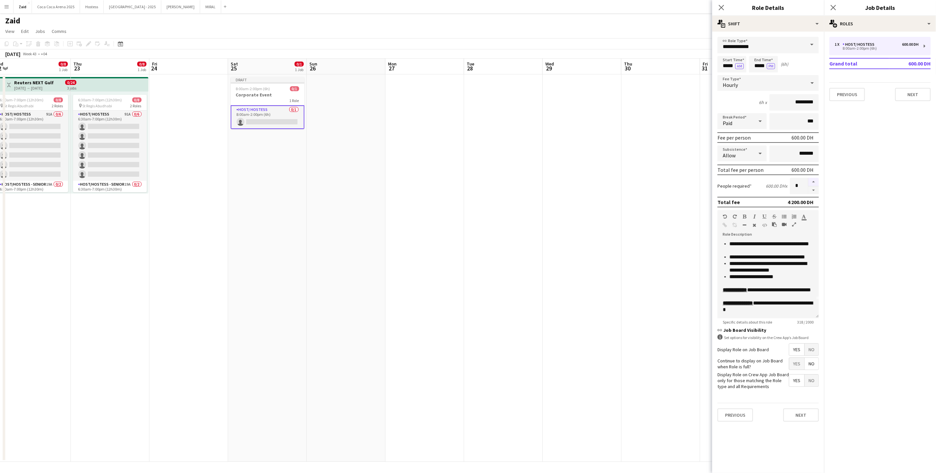
click at [813, 182] on button "button" at bounding box center [814, 182] width 11 height 9
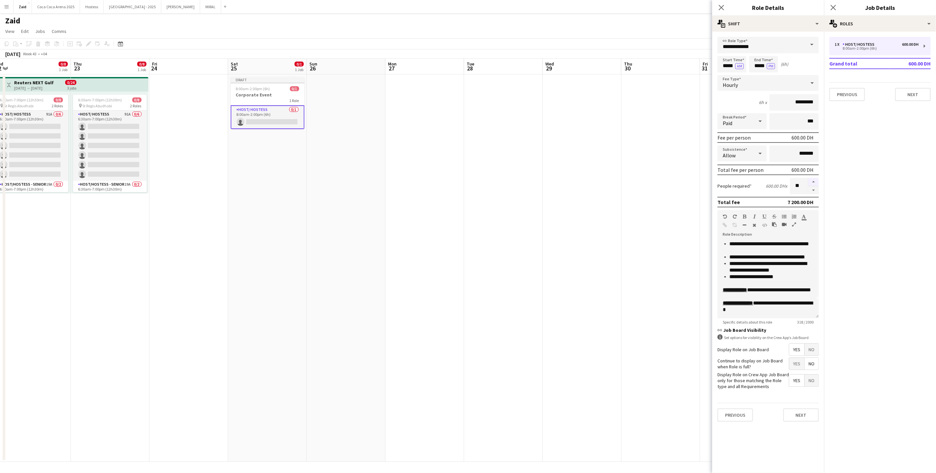
click at [813, 182] on button "button" at bounding box center [814, 182] width 11 height 9
type input "**"
click at [801, 409] on button "Next" at bounding box center [802, 415] width 36 height 13
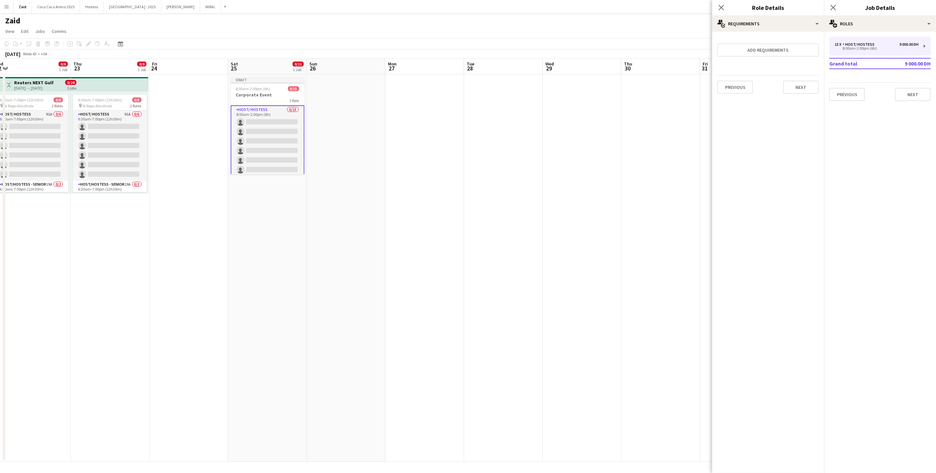
click at [784, 61] on form "Add requirements Previous Next" at bounding box center [769, 68] width 112 height 62
click at [784, 51] on button "Add requirements" at bounding box center [768, 49] width 101 height 13
click at [758, 59] on div "Please select" at bounding box center [762, 56] width 80 height 16
click at [758, 136] on span "Attributes" at bounding box center [769, 139] width 84 height 6
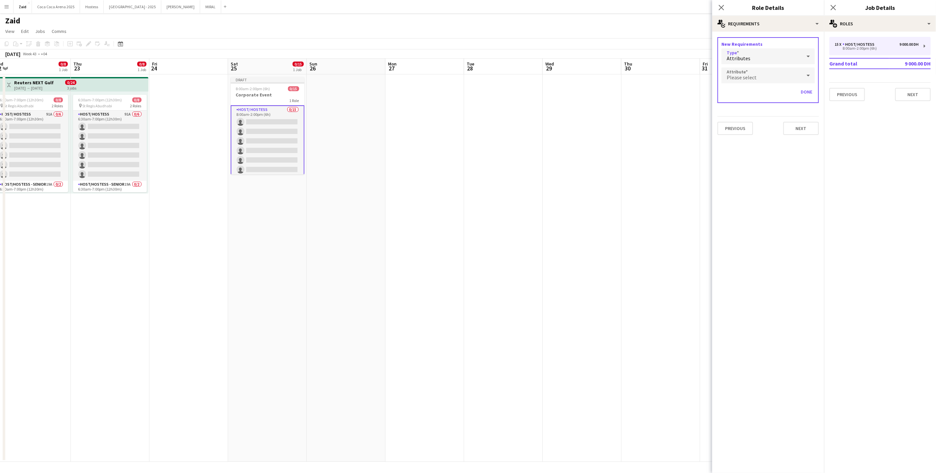
click at [758, 82] on div "Please select" at bounding box center [762, 76] width 80 height 16
click at [759, 113] on mat-option "Height" at bounding box center [769, 110] width 94 height 16
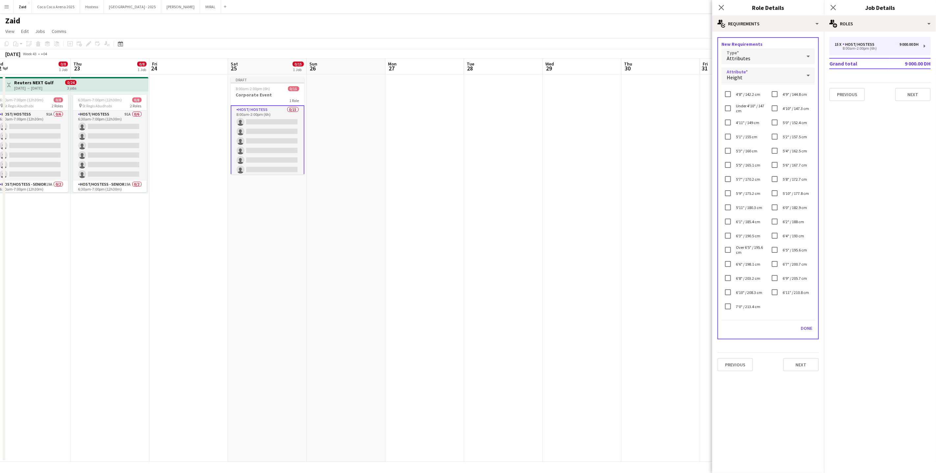
click at [785, 77] on div "Height" at bounding box center [762, 76] width 80 height 16
click at [752, 185] on div at bounding box center [468, 236] width 936 height 473
click at [740, 180] on label "5'7" / 170.2 cm" at bounding box center [748, 179] width 26 height 5
click at [786, 180] on label "5'6" / 167.7 cm" at bounding box center [795, 180] width 26 height 5
click at [788, 197] on label "5'8" / 172.7 cm" at bounding box center [795, 194] width 26 height 5
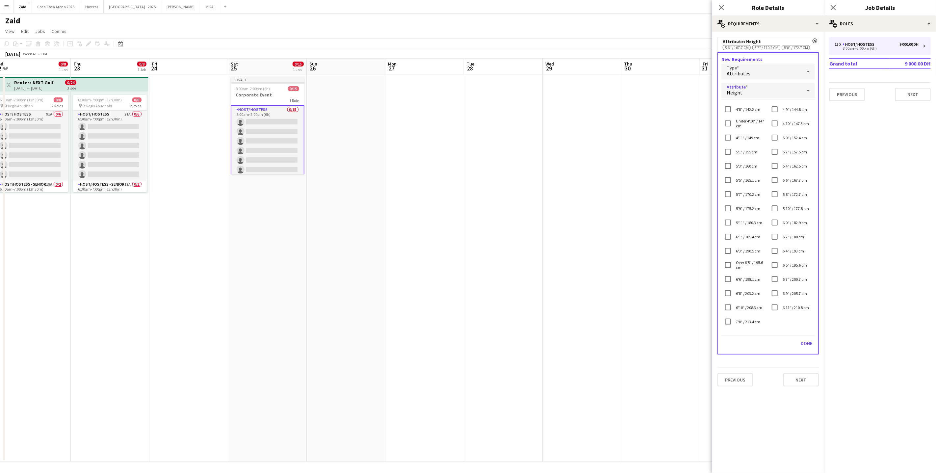
click at [746, 209] on label "5'9" / 175.2 cm" at bounding box center [748, 208] width 26 height 5
click at [794, 217] on label "5'10" / 177.8 cm" at bounding box center [796, 214] width 28 height 5
click at [748, 230] on label "5'11" / 180.3 cm" at bounding box center [749, 228] width 28 height 5
click at [757, 251] on label "6'1" / 185.4 cm" at bounding box center [748, 248] width 26 height 5
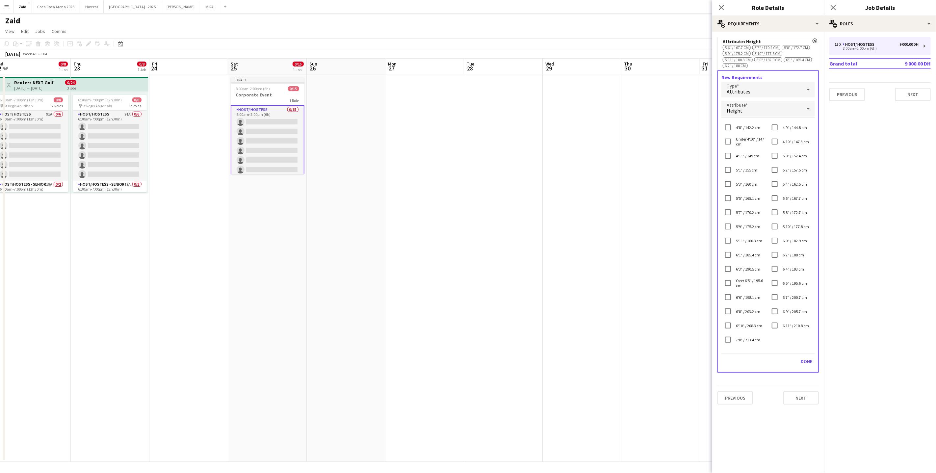
click at [749, 274] on div "6'3" / 190.5 cm" at bounding box center [741, 268] width 39 height 13
click at [749, 272] on label "6'3" / 190.5 cm" at bounding box center [748, 269] width 26 height 5
click at [785, 286] on label "6'5" / 195.6 cm" at bounding box center [795, 283] width 26 height 5
click at [786, 304] on label "6'7" / 200.7 cm" at bounding box center [795, 303] width 26 height 5
click at [787, 315] on div "6'9" / 205.7 cm" at bounding box center [788, 317] width 39 height 13
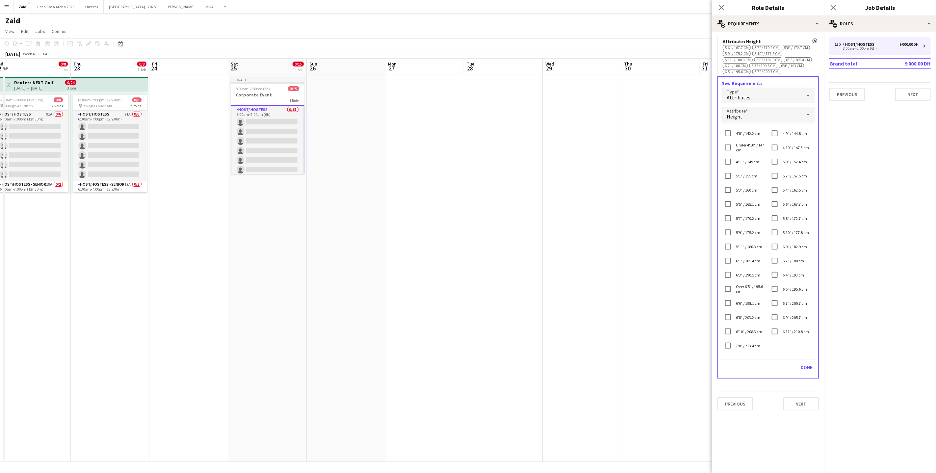
click at [787, 320] on label "6'9" / 205.7 cm" at bounding box center [795, 317] width 26 height 5
click at [792, 334] on label "6'11" / 210.8 cm" at bounding box center [796, 331] width 28 height 5
click at [748, 354] on label "7'0" / 213.4 cm" at bounding box center [748, 351] width 26 height 5
click at [748, 340] on label "6'10" / 208.3 cm" at bounding box center [749, 337] width 28 height 5
click at [748, 332] on label "6'8" / 203.2 cm" at bounding box center [748, 329] width 26 height 5
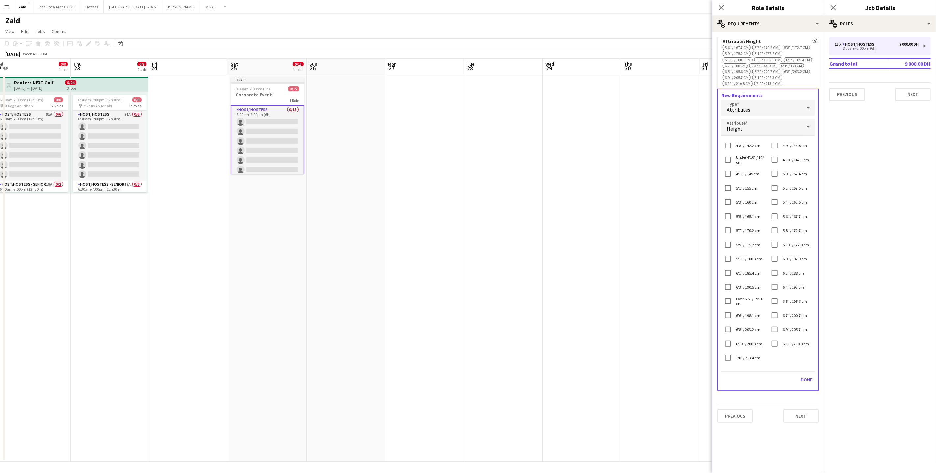
click at [747, 318] on label "6'6" / 198.1 cm" at bounding box center [748, 315] width 26 height 5
click at [746, 306] on label "Over 6'5" / 195.6 cm" at bounding box center [752, 301] width 34 height 10
click at [809, 391] on button "Done" at bounding box center [807, 385] width 17 height 11
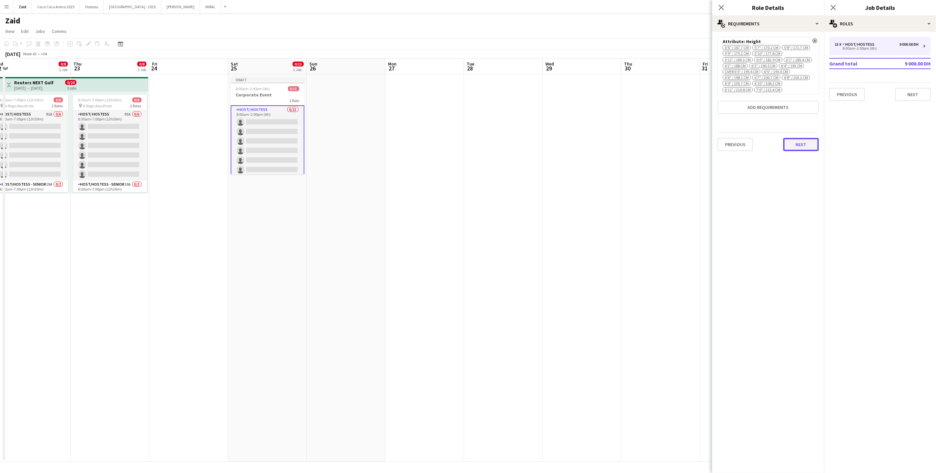
click at [801, 144] on button "Next" at bounding box center [802, 144] width 36 height 13
click at [807, 85] on button "Finish" at bounding box center [807, 88] width 25 height 13
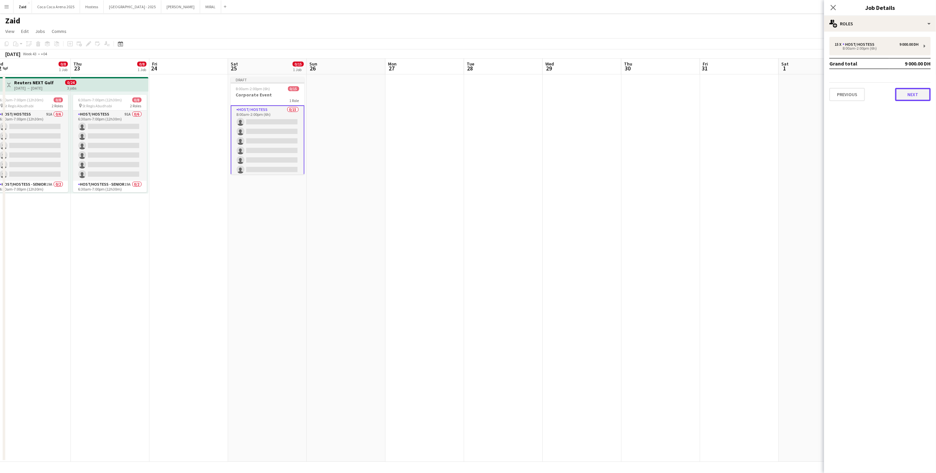
click at [899, 92] on button "Next" at bounding box center [914, 94] width 36 height 13
click at [295, 82] on app-job-card "Draft 8:00am-2:00pm (6h) 0/15 Corporate Event 1 Role Host/ Hostess 0/15 8:00am-…" at bounding box center [268, 125] width 74 height 97
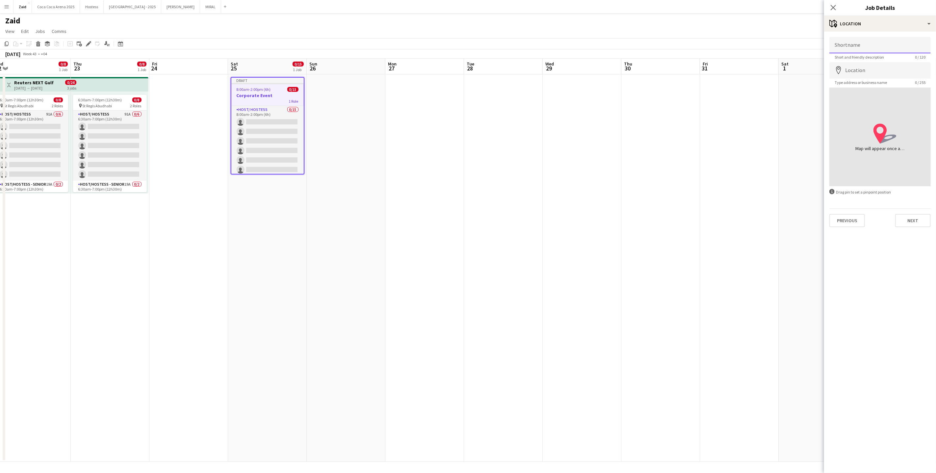
click at [871, 46] on input "Shortname" at bounding box center [880, 45] width 101 height 16
type input "**********"
click at [884, 73] on input "Location" at bounding box center [880, 70] width 101 height 16
click at [913, 219] on button "Next" at bounding box center [914, 220] width 36 height 13
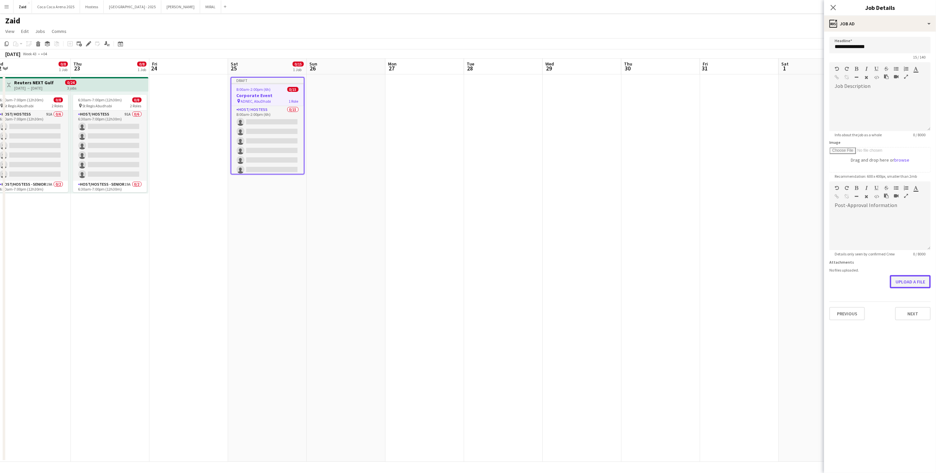
click at [909, 277] on button "Upload a file" at bounding box center [910, 281] width 41 height 13
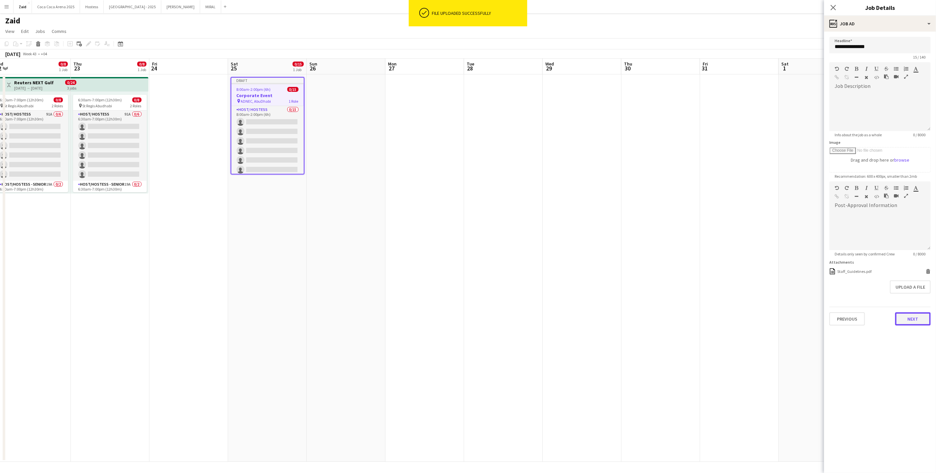
click at [913, 314] on button "Next" at bounding box center [914, 318] width 36 height 13
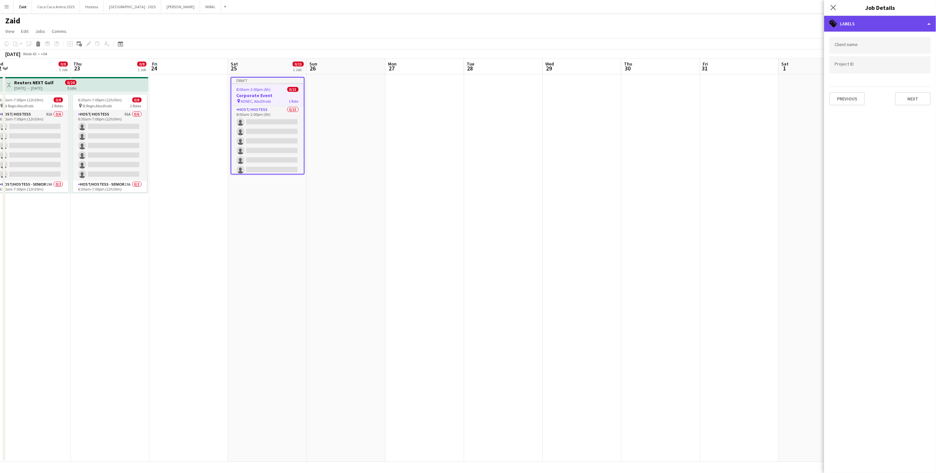
click at [867, 30] on div "tags-double Labels" at bounding box center [881, 24] width 112 height 16
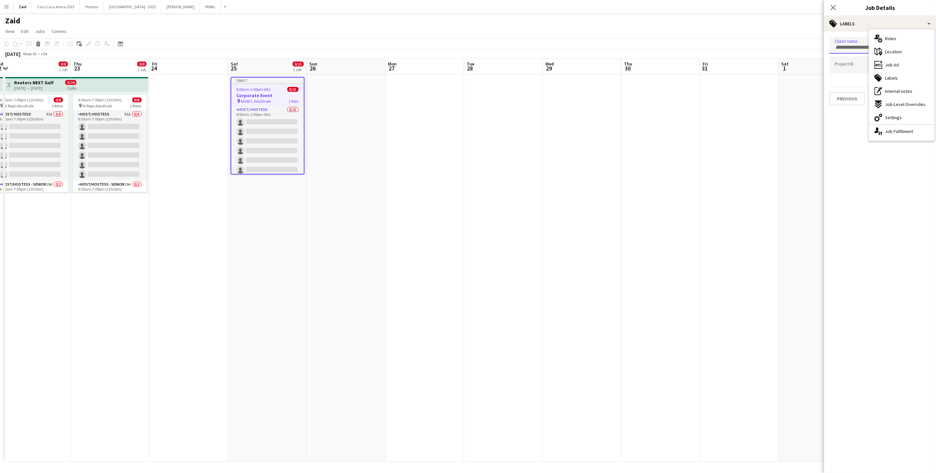
click at [867, 38] on div at bounding box center [880, 45] width 101 height 17
type input "**********"
click at [671, 214] on app-date-cell at bounding box center [661, 268] width 79 height 388
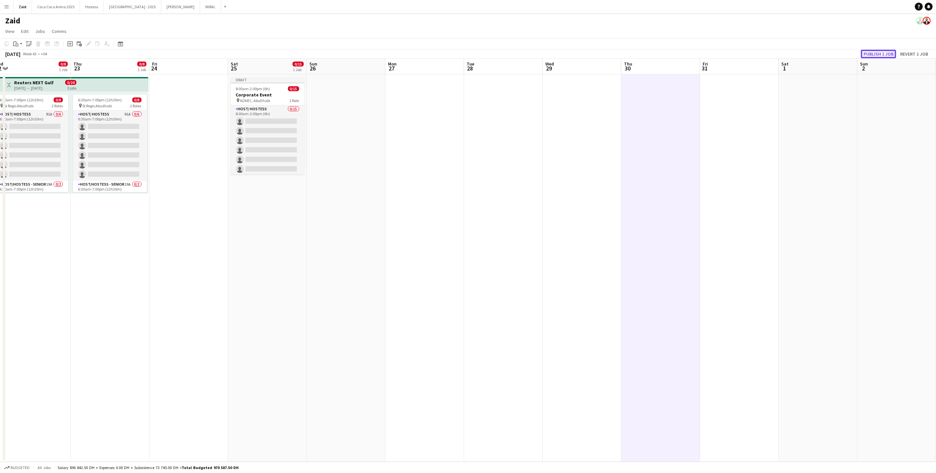
click at [889, 54] on button "Publish 1 job" at bounding box center [878, 54] width 35 height 9
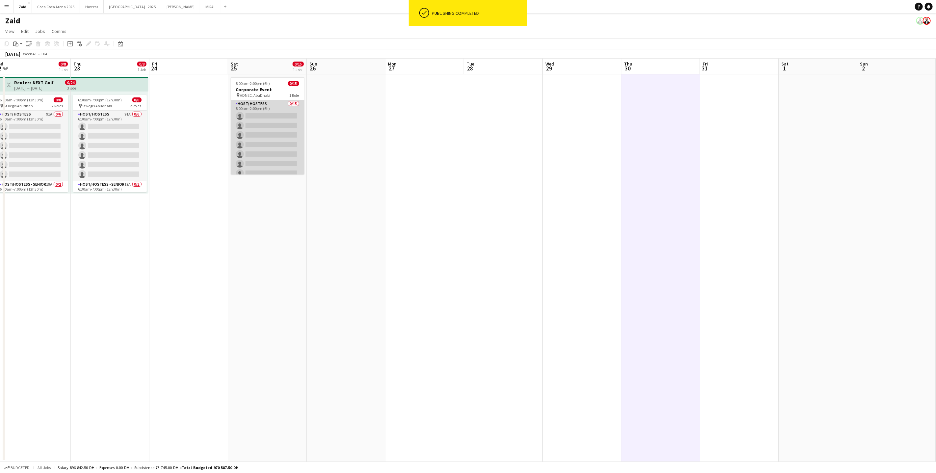
click at [274, 129] on app-card-role "Host/ Hostess 0/15 8:00am-2:00pm (6h) single-neutral-actions single-neutral-act…" at bounding box center [268, 178] width 74 height 156
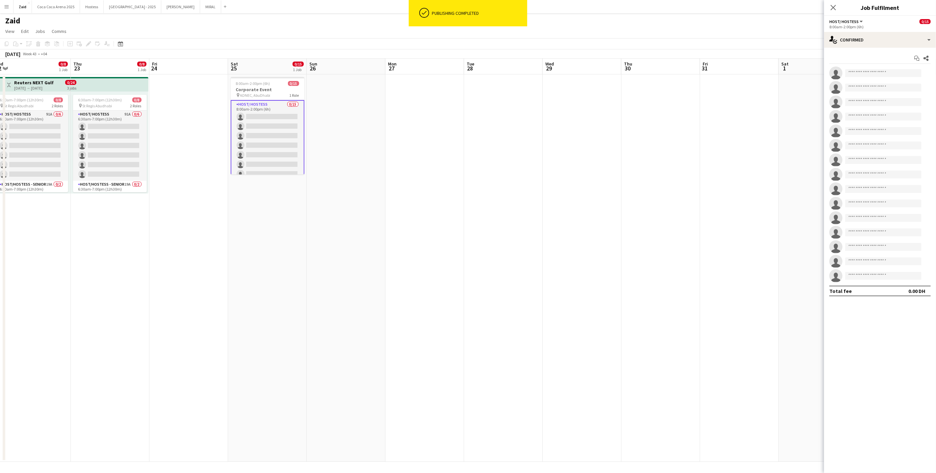
click at [908, 52] on div "Start chat Share single-neutral-actions single-neutral-actions single-neutral-a…" at bounding box center [881, 175] width 112 height 254
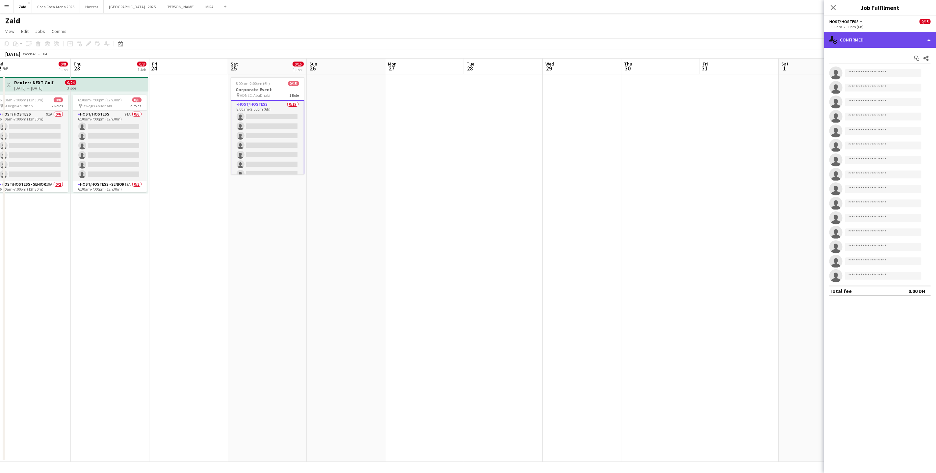
click at [905, 43] on div "single-neutral-actions-check-2 Confirmed" at bounding box center [881, 40] width 112 height 16
click at [532, 154] on app-date-cell at bounding box center [503, 268] width 79 height 388
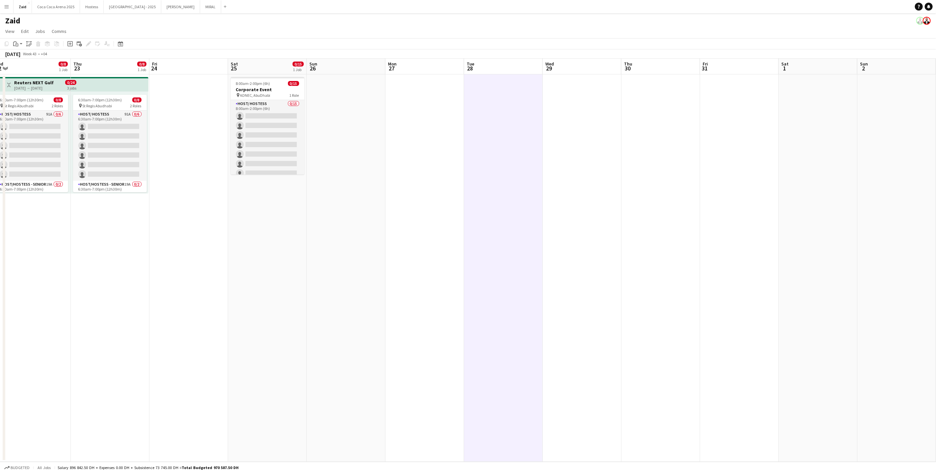
click at [286, 97] on div "pin ADNEC, AbuDhabi 1 Role" at bounding box center [268, 95] width 74 height 5
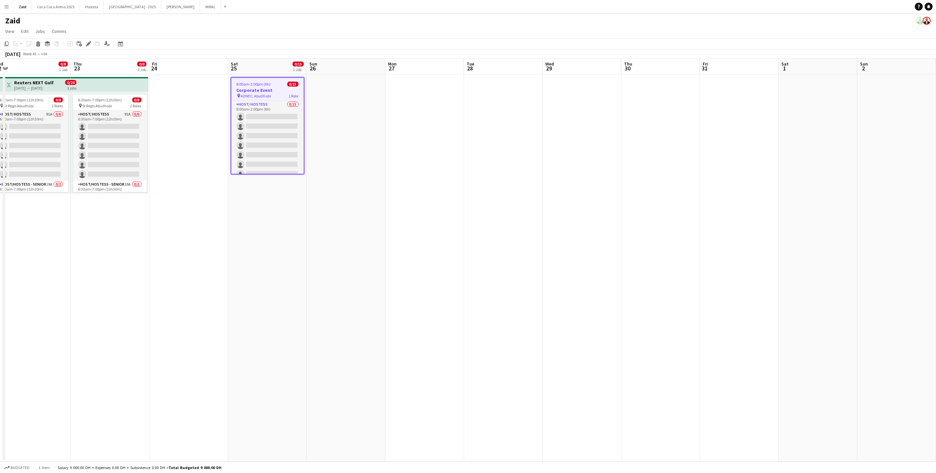
click at [220, 106] on app-date-cell at bounding box center [188, 268] width 79 height 388
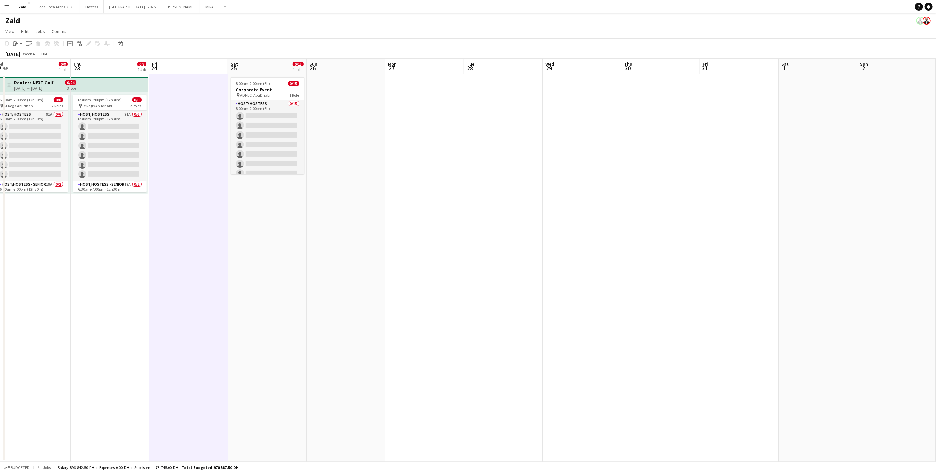
scroll to position [0, 143]
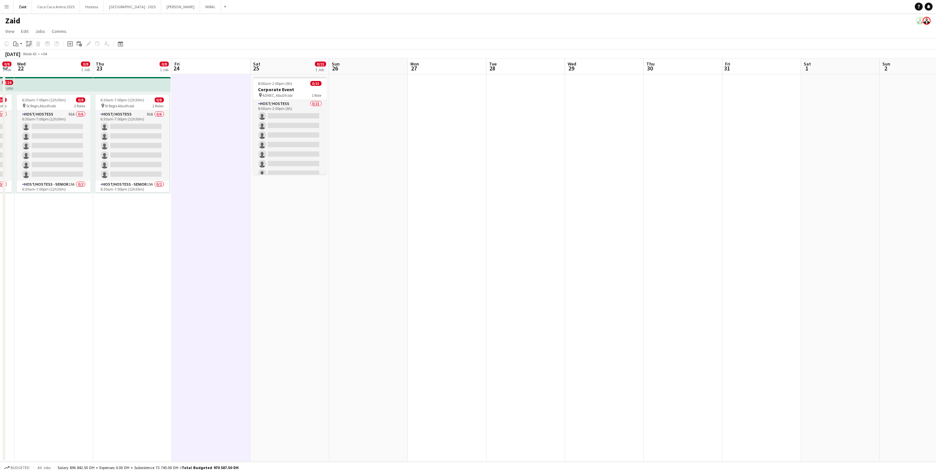
click at [26, 43] on icon "Paste linked Job" at bounding box center [28, 43] width 5 height 5
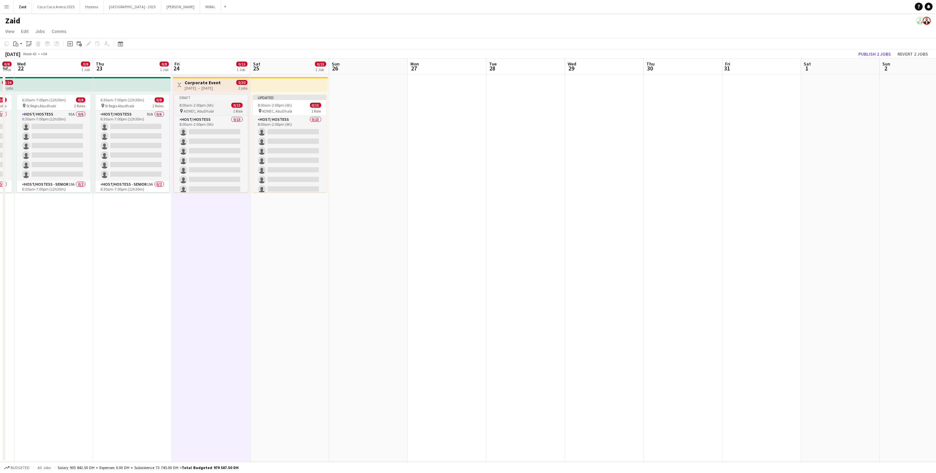
click at [224, 106] on div "8:00am-2:00pm (6h) 0/15" at bounding box center [211, 105] width 74 height 5
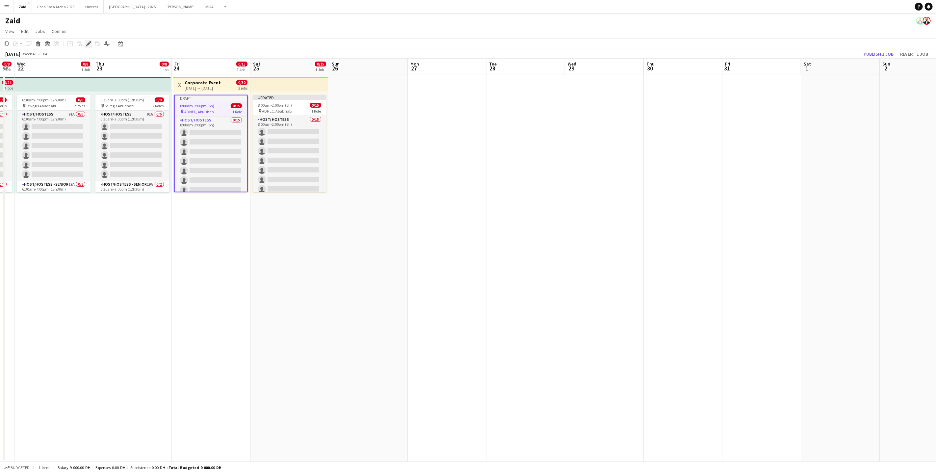
click at [89, 42] on icon "Edit" at bounding box center [88, 43] width 5 height 5
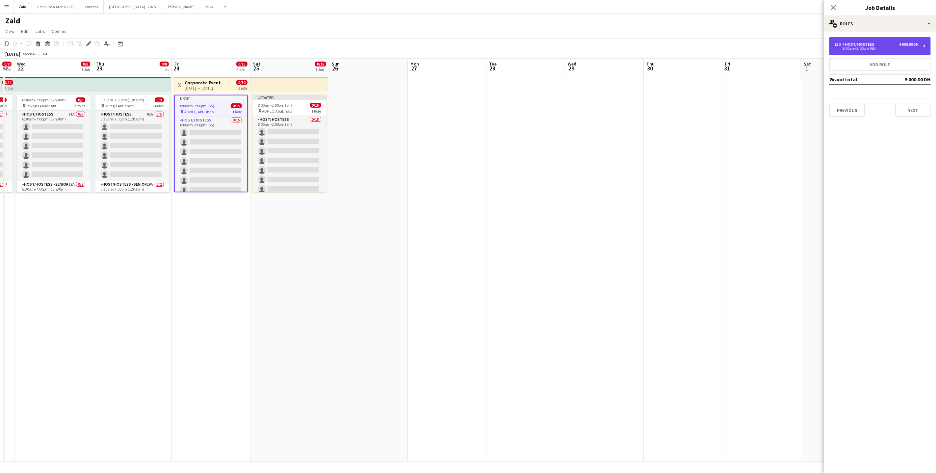
click at [860, 45] on div "Host/ Hostess" at bounding box center [860, 44] width 35 height 5
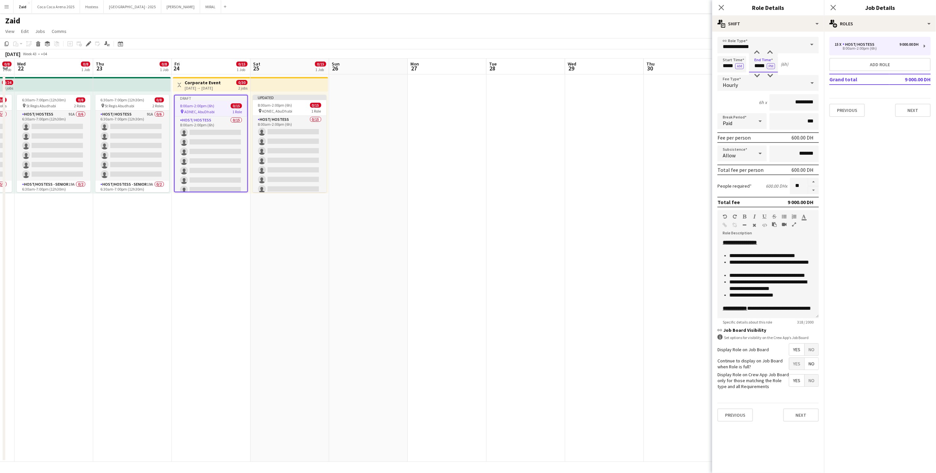
click at [767, 63] on input "*****" at bounding box center [763, 64] width 29 height 16
click at [759, 75] on div at bounding box center [757, 75] width 13 height 7
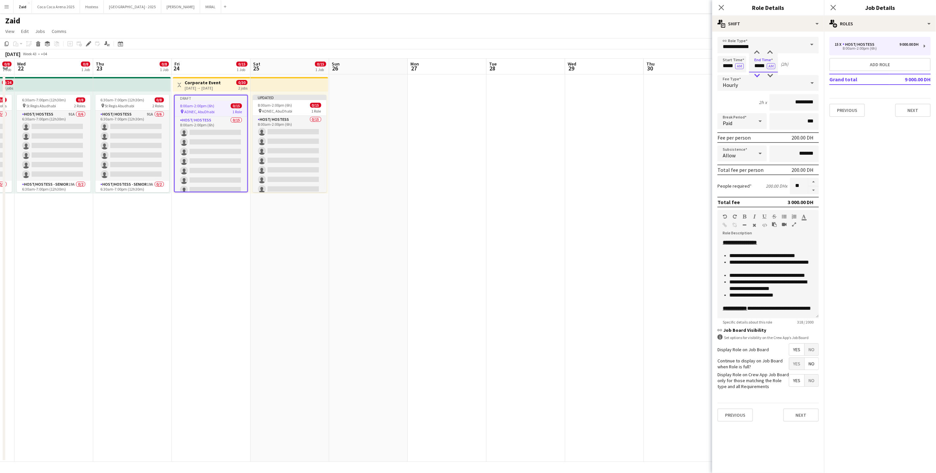
click at [759, 75] on div at bounding box center [757, 75] width 13 height 7
click at [760, 48] on input "**********" at bounding box center [768, 45] width 101 height 16
click at [774, 33] on div "**********" at bounding box center [769, 229] width 112 height 395
click at [763, 60] on input "*****" at bounding box center [763, 64] width 29 height 16
type input "*****"
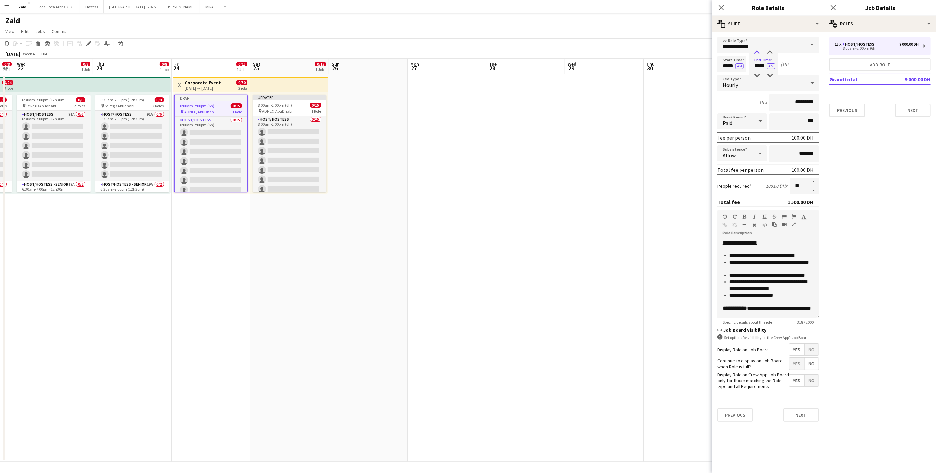
click at [760, 52] on div at bounding box center [757, 52] width 13 height 7
click at [792, 272] on li "**********" at bounding box center [772, 275] width 84 height 7
click at [655, 260] on app-date-cell at bounding box center [683, 268] width 79 height 388
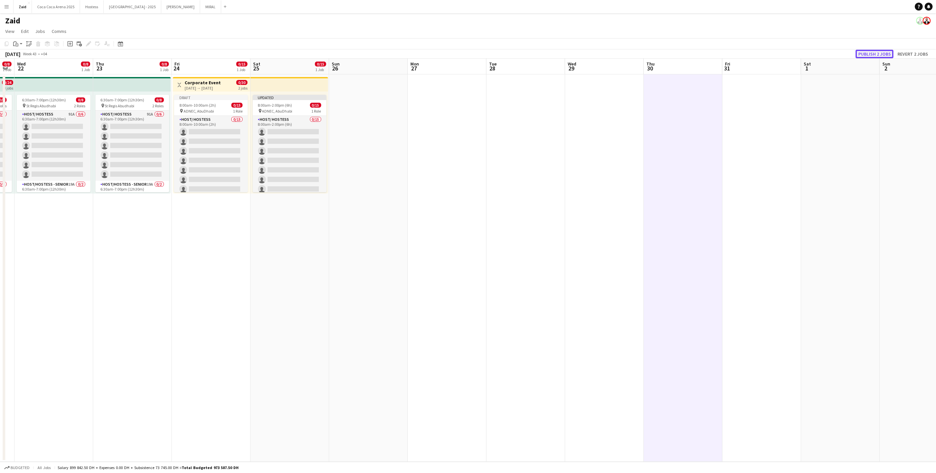
click at [869, 56] on button "Publish 2 jobs" at bounding box center [875, 54] width 38 height 9
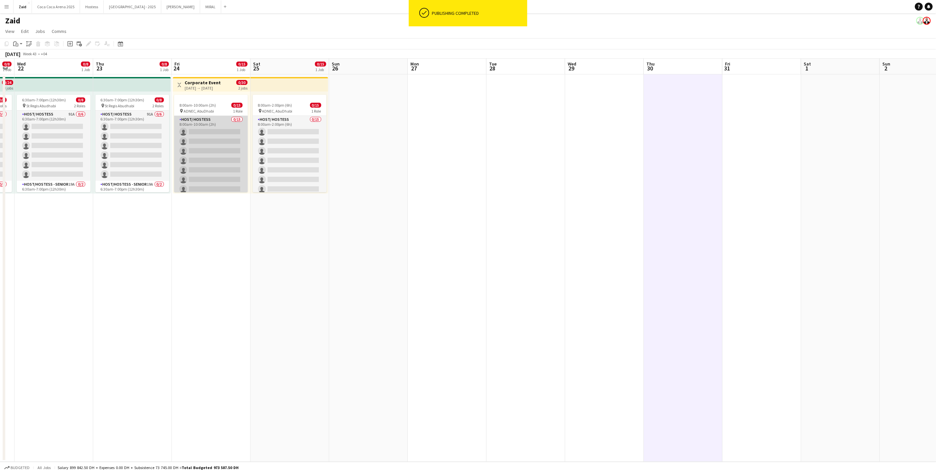
click at [201, 149] on app-card-role "Host/ Hostess 0/15 8:00am-10:00am (2h) single-neutral-actions single-neutral-ac…" at bounding box center [211, 194] width 74 height 156
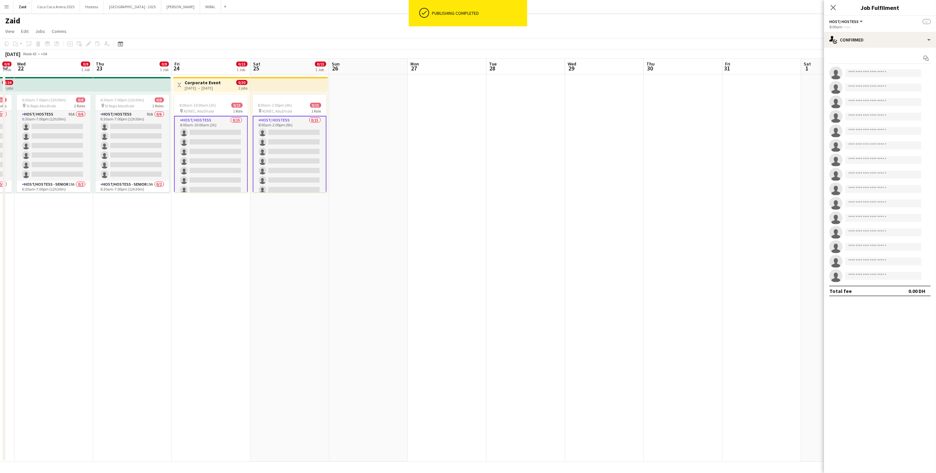
click at [889, 49] on div "Start chat single-neutral-actions single-neutral-actions single-neutral-actions…" at bounding box center [881, 175] width 112 height 254
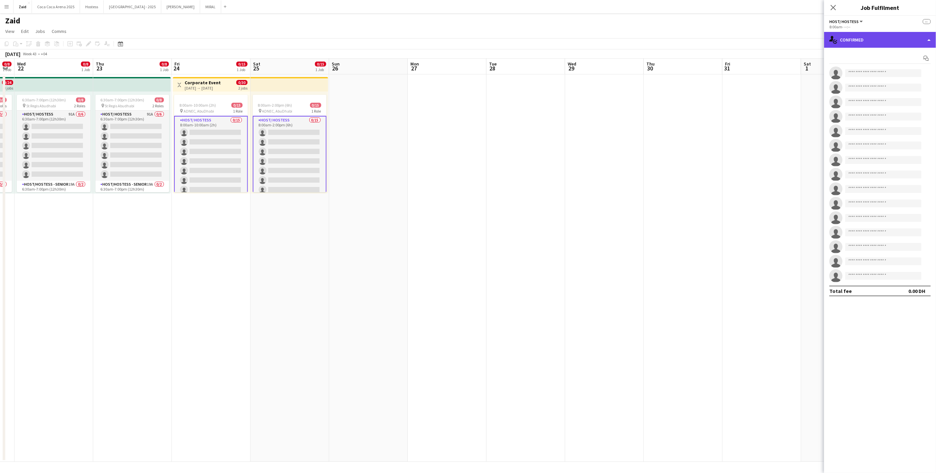
click at [889, 41] on div "single-neutral-actions-check-2 Confirmed" at bounding box center [881, 40] width 112 height 16
click at [898, 128] on div "advertising-megaphone Promote" at bounding box center [902, 133] width 65 height 13
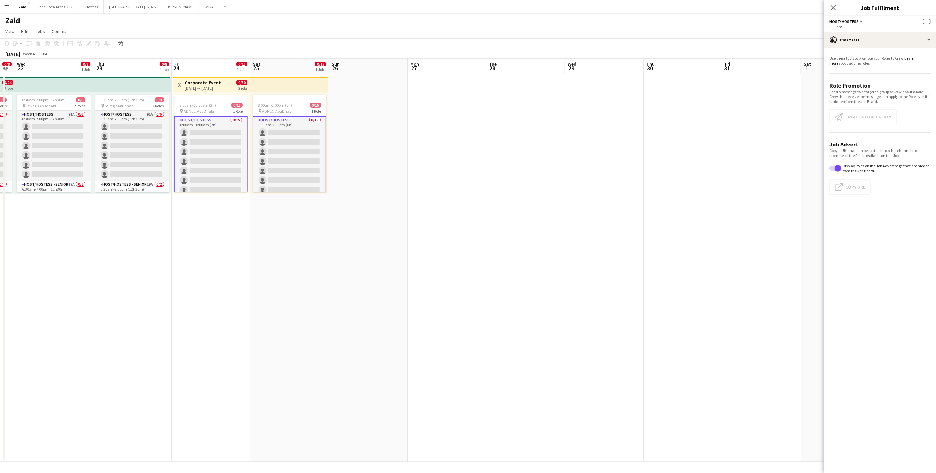
click at [228, 129] on app-card-role "Host/ Hostess 0/15 8:00am-10:00am (2h) single-neutral-actions single-neutral-ac…" at bounding box center [211, 194] width 74 height 157
click at [855, 113] on button "Create notification Create notification" at bounding box center [864, 116] width 68 height 15
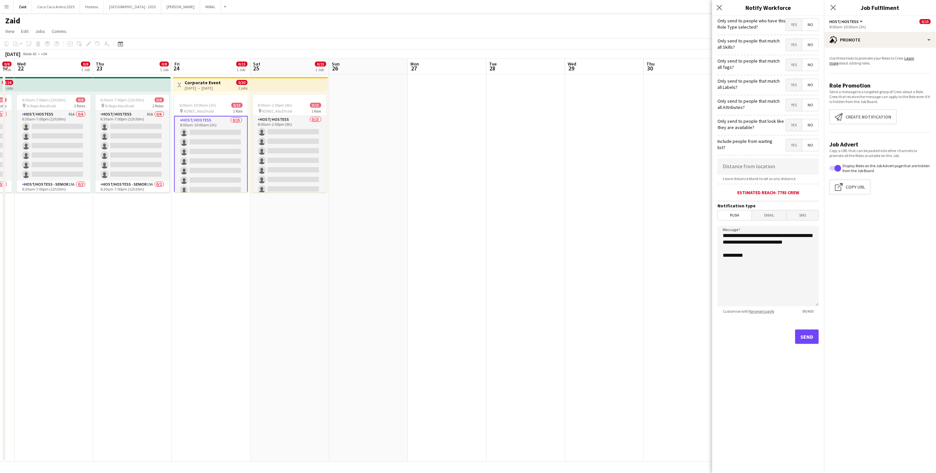
click at [792, 123] on span "Yes" at bounding box center [794, 125] width 16 height 12
click at [792, 105] on span "Yes" at bounding box center [794, 105] width 16 height 12
click at [792, 88] on span "Yes" at bounding box center [794, 85] width 16 height 12
click at [796, 66] on span "Yes" at bounding box center [794, 65] width 16 height 12
click at [795, 45] on span "Yes" at bounding box center [794, 45] width 16 height 12
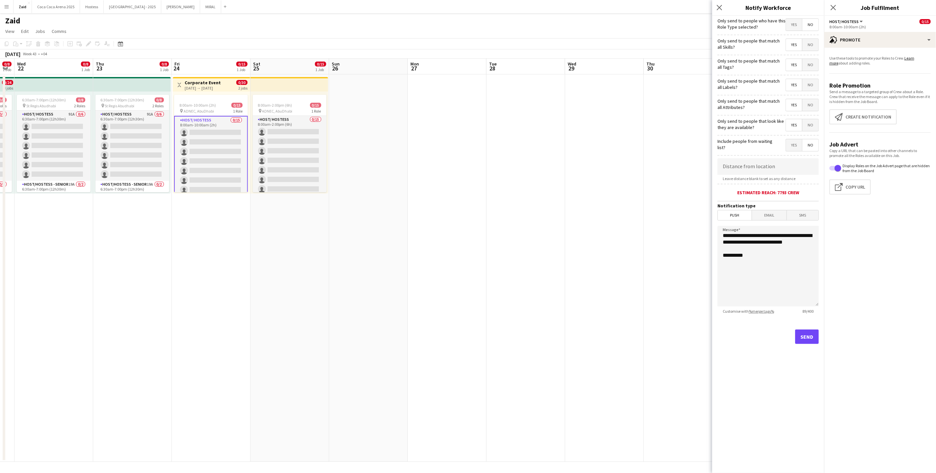
click at [796, 24] on span "Yes" at bounding box center [794, 25] width 16 height 12
click at [808, 334] on button "Send" at bounding box center [808, 337] width 24 height 14
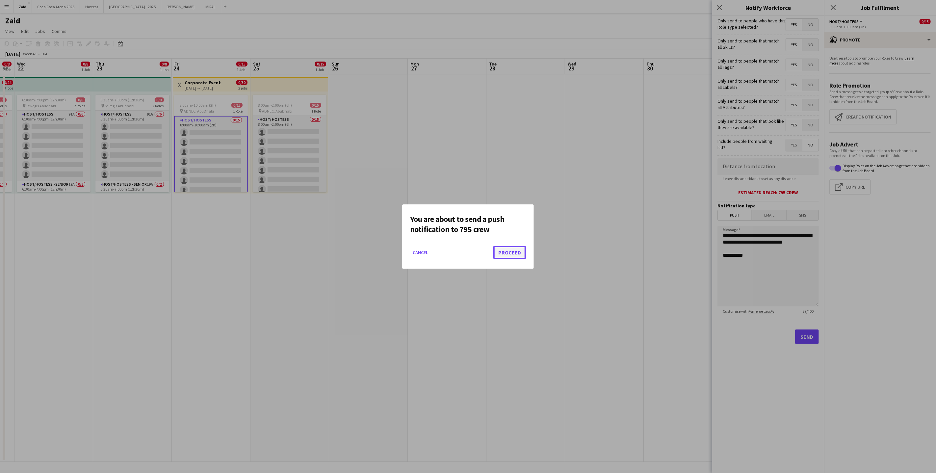
click at [511, 256] on button "Proceed" at bounding box center [510, 252] width 33 height 13
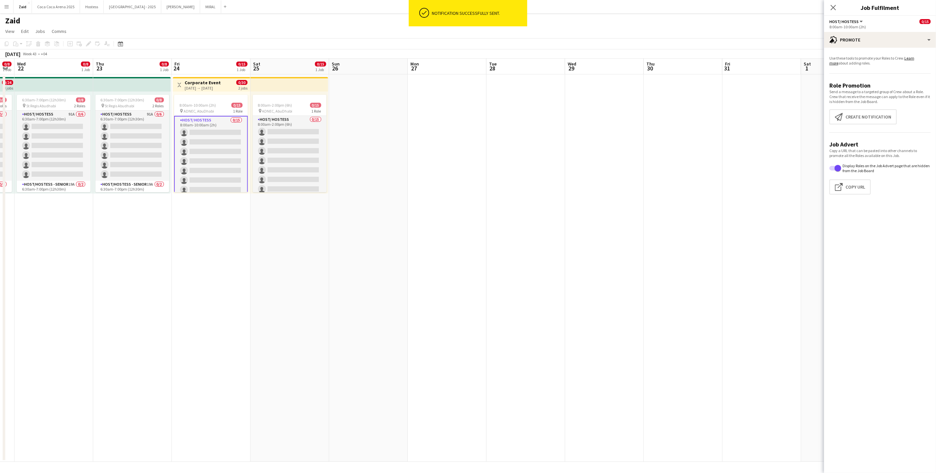
click at [359, 217] on app-date-cell at bounding box center [368, 268] width 79 height 388
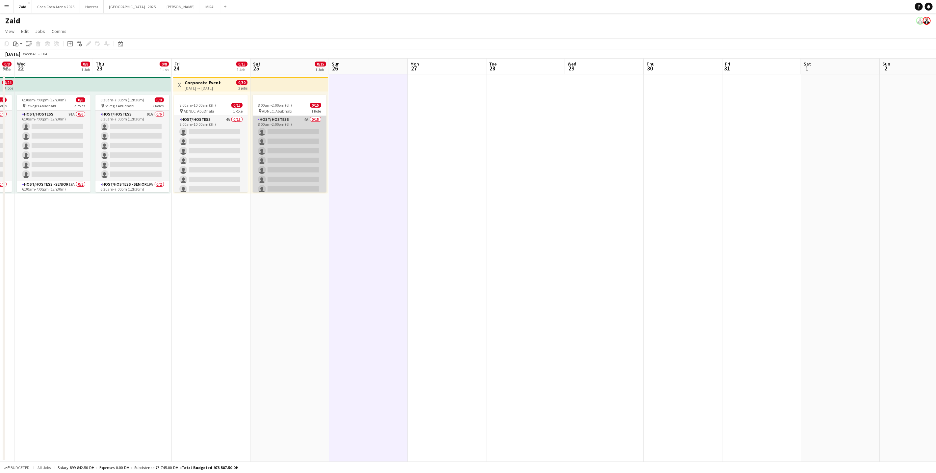
click at [277, 170] on app-card-role "Host/ Hostess 4A 0/15 8:00am-2:00pm (6h) single-neutral-actions single-neutral-…" at bounding box center [290, 194] width 74 height 156
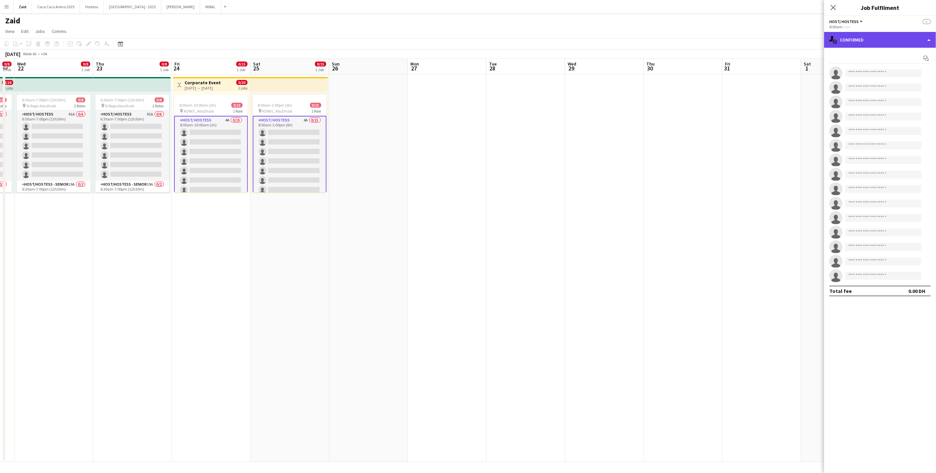
click at [889, 38] on div "single-neutral-actions-check-2 Confirmed" at bounding box center [881, 40] width 112 height 16
click at [898, 106] on span "Applicants" at bounding box center [895, 107] width 21 height 6
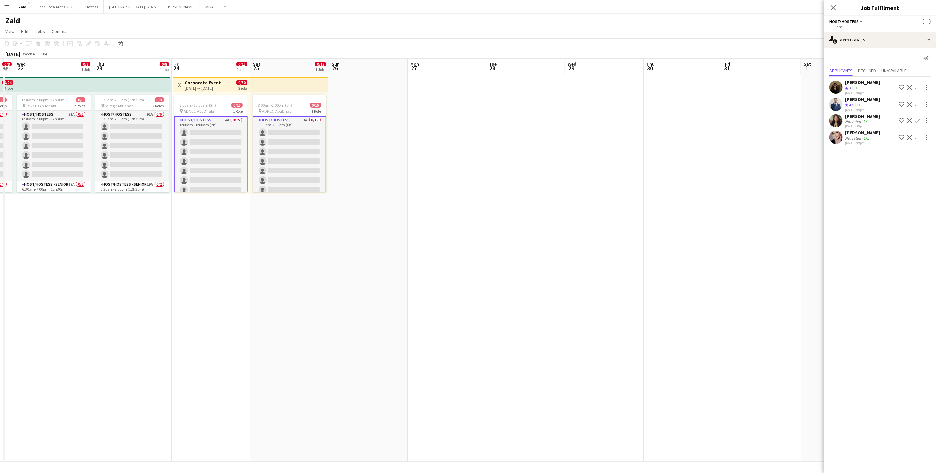
click at [882, 114] on div "Dalia Badran Not rated 1/1 09-09-2025 5:19pm Shortlist crew Decline Confirm" at bounding box center [881, 120] width 112 height 15
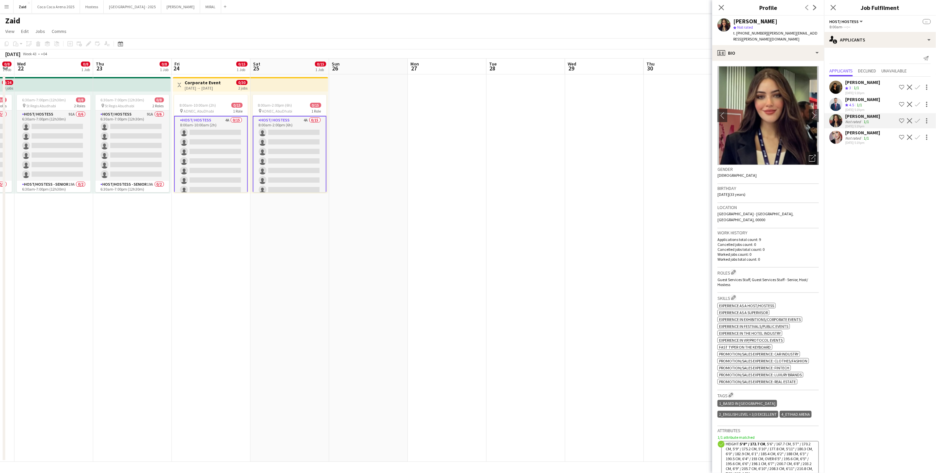
click at [871, 101] on div "Mohammad Al Taweel" at bounding box center [863, 99] width 35 height 6
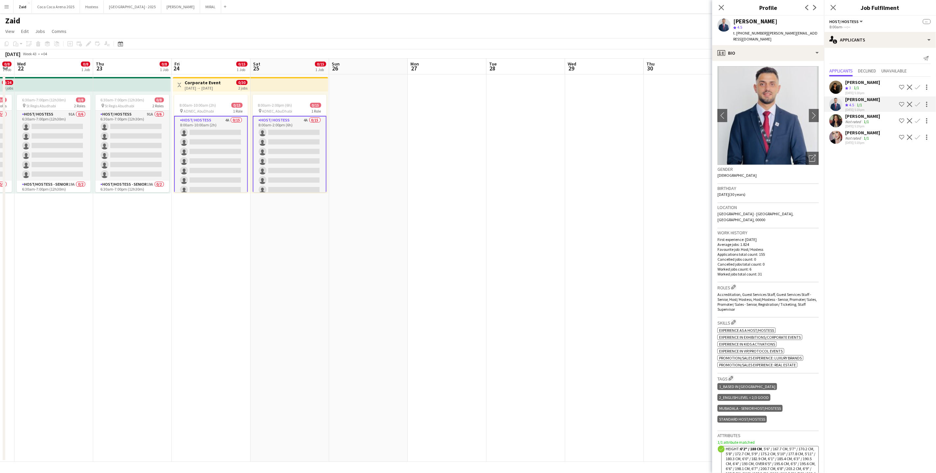
click at [859, 88] on app-skills-label "1/1" at bounding box center [856, 87] width 5 height 5
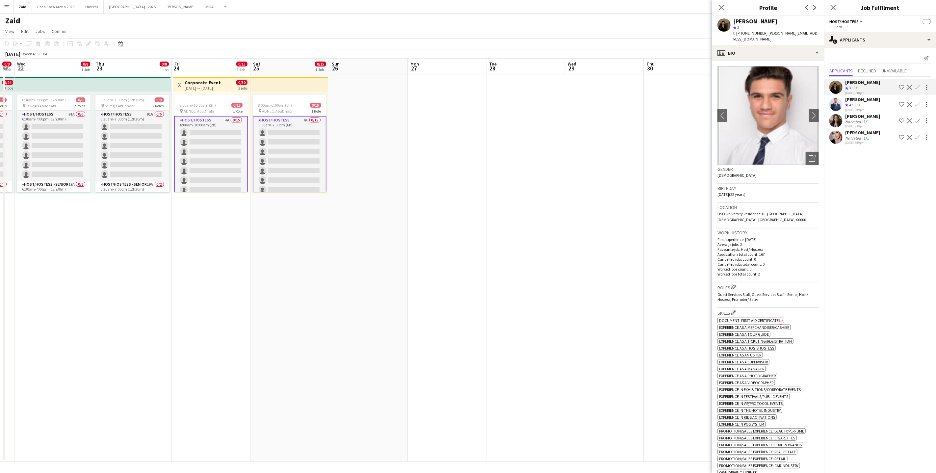
click at [554, 248] on app-date-cell at bounding box center [526, 268] width 79 height 388
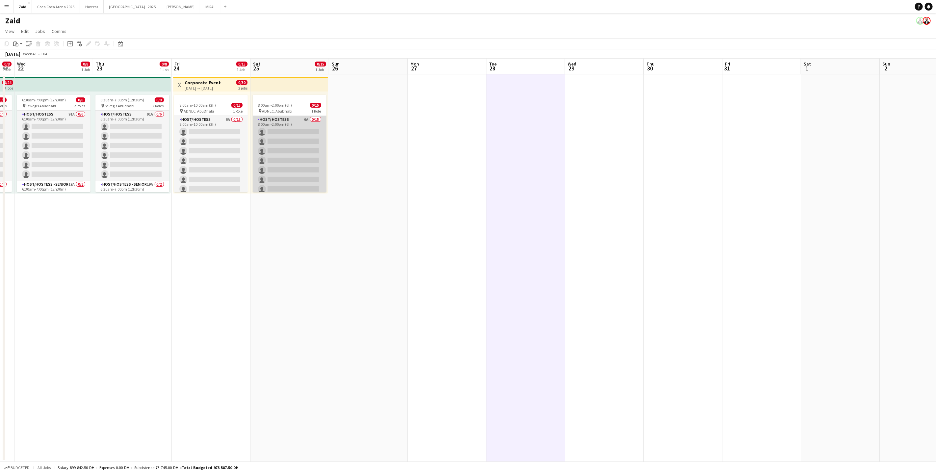
click at [288, 156] on app-card-role "Host/ Hostess 6A 0/15 8:00am-2:00pm (6h) single-neutral-actions single-neutral-…" at bounding box center [290, 194] width 74 height 156
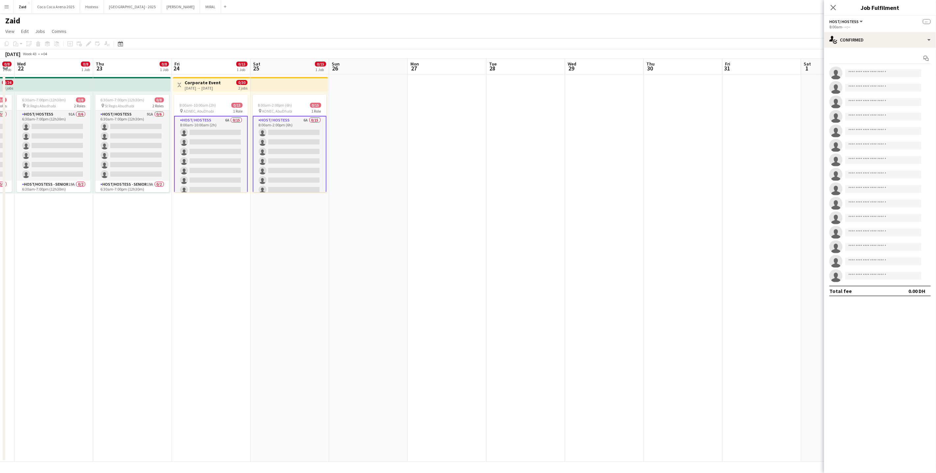
click at [904, 30] on app-options-switcher "Host/ Hostess All roles Host/ Hostess -- 8:00am- --:--" at bounding box center [881, 24] width 112 height 16
click at [906, 45] on div "single-neutral-actions-check-2 Confirmed" at bounding box center [881, 40] width 112 height 16
click at [902, 110] on span "Applicants" at bounding box center [895, 107] width 21 height 6
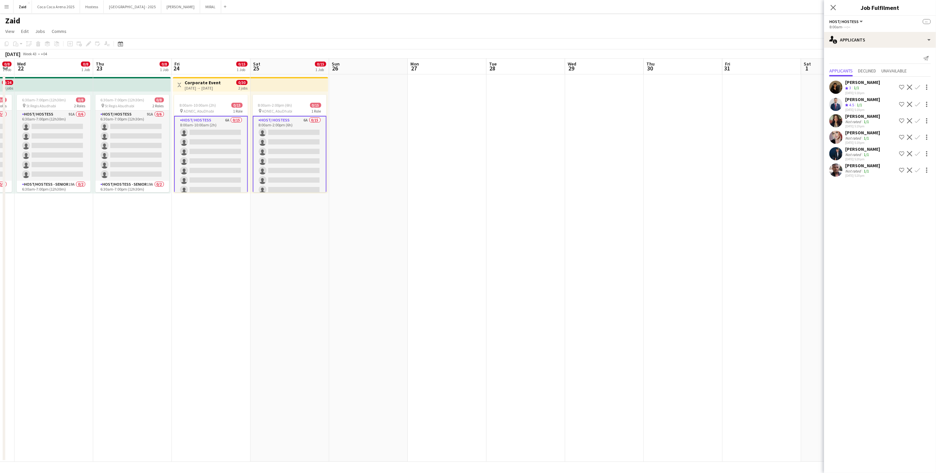
click at [864, 155] on app-skills-label "1/1" at bounding box center [866, 154] width 5 height 5
click at [870, 173] on div "1/1" at bounding box center [867, 171] width 8 height 5
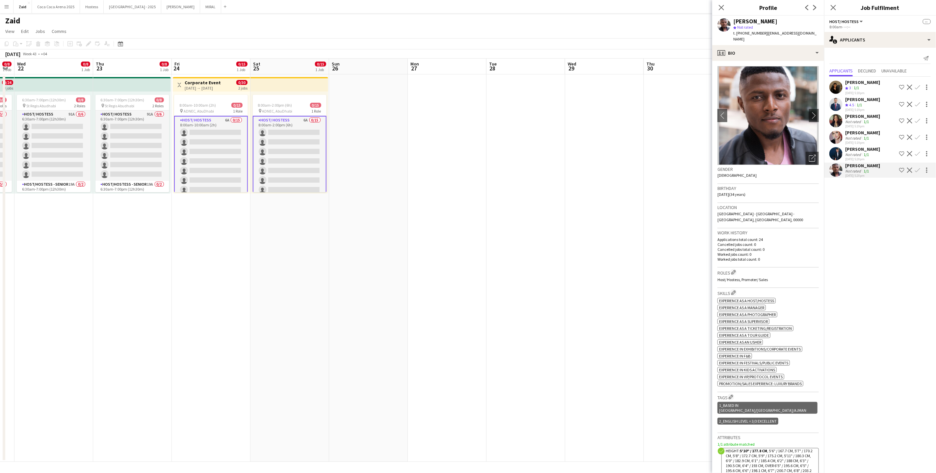
click at [872, 131] on div "Katia Marshal" at bounding box center [863, 133] width 35 height 6
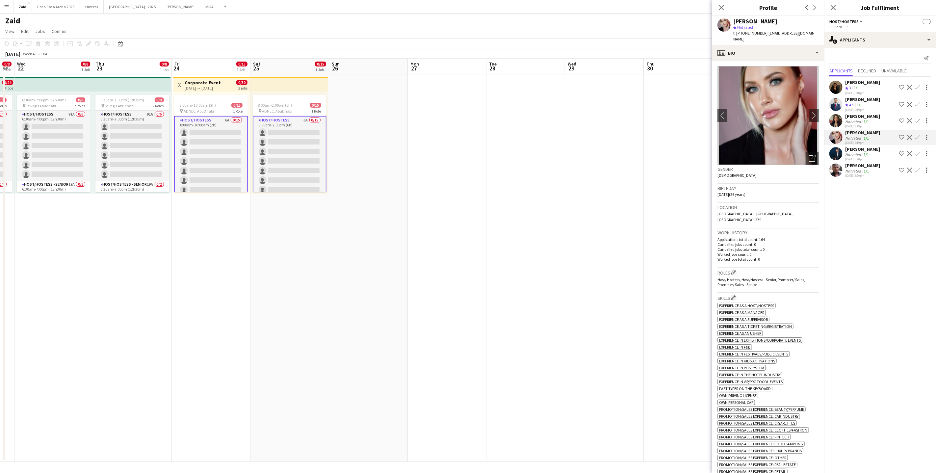
click at [866, 120] on app-skills-label "1/1" at bounding box center [866, 121] width 5 height 5
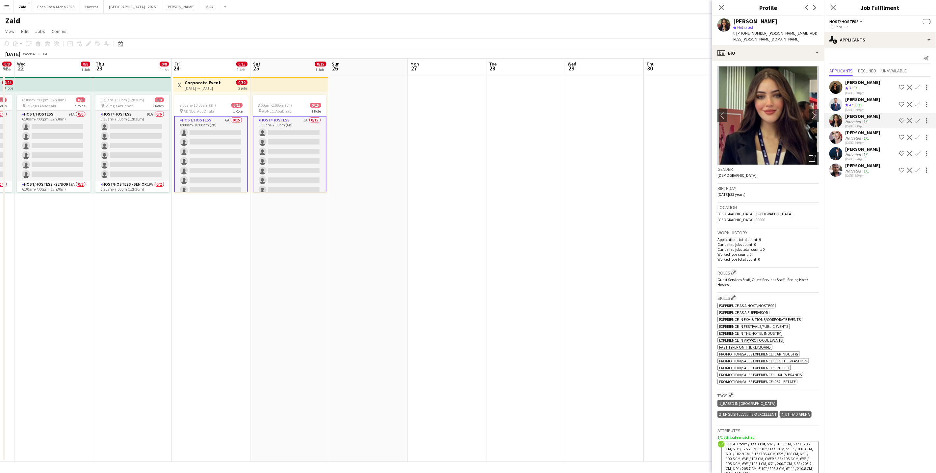
click at [856, 103] on div "Crew rating 4.5" at bounding box center [851, 105] width 10 height 6
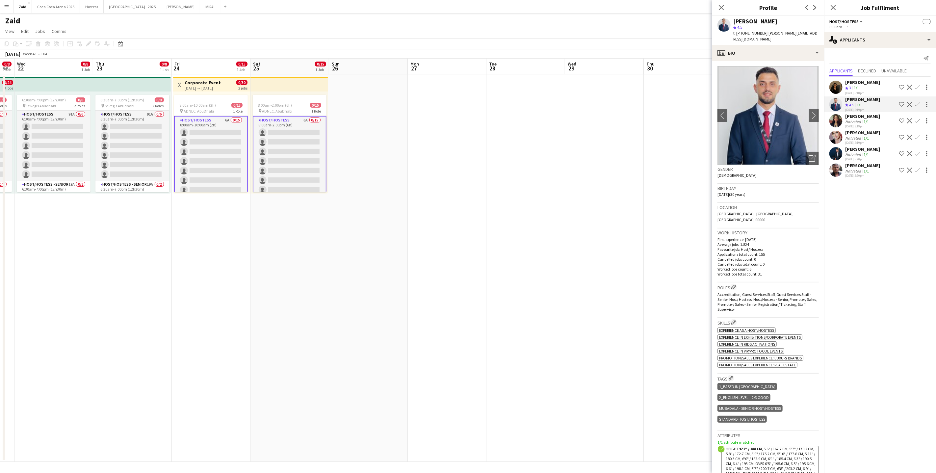
click at [855, 89] on app-skills-label "1/1" at bounding box center [856, 87] width 5 height 5
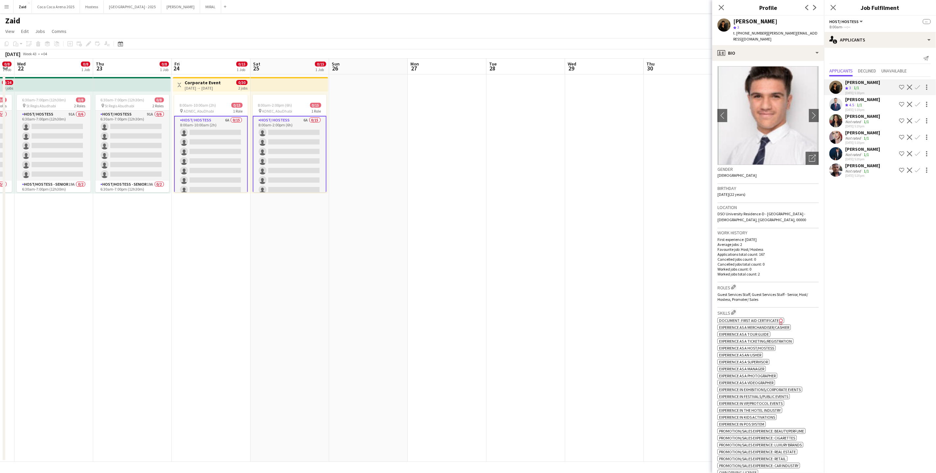
click at [865, 101] on div "Mohammad Al Taweel" at bounding box center [863, 99] width 35 height 6
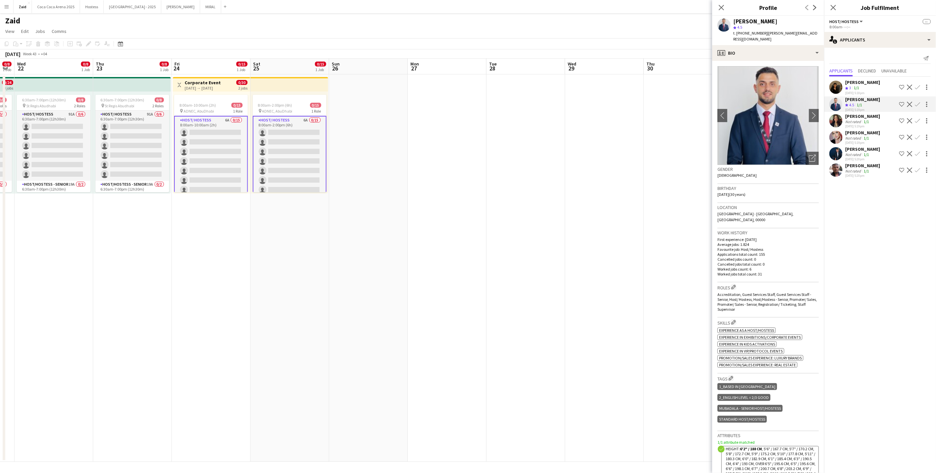
click at [899, 107] on button "Shortlist crew" at bounding box center [902, 104] width 8 height 8
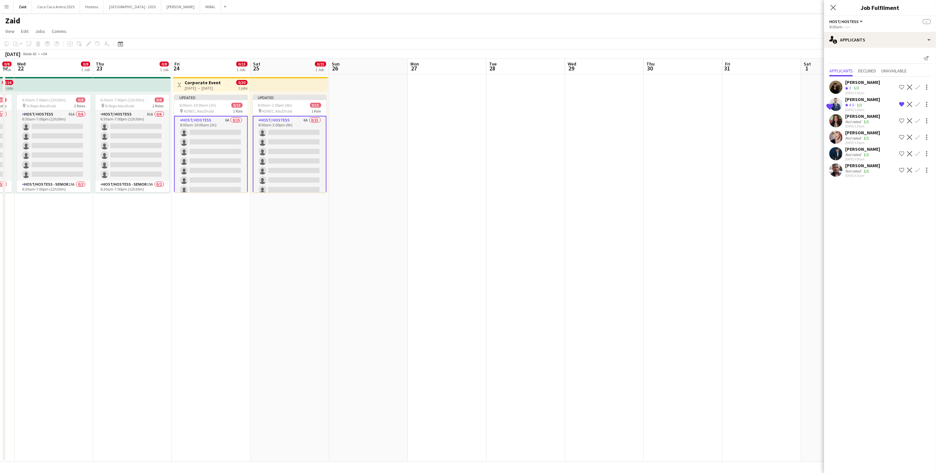
click at [620, 125] on app-date-cell at bounding box center [604, 268] width 79 height 388
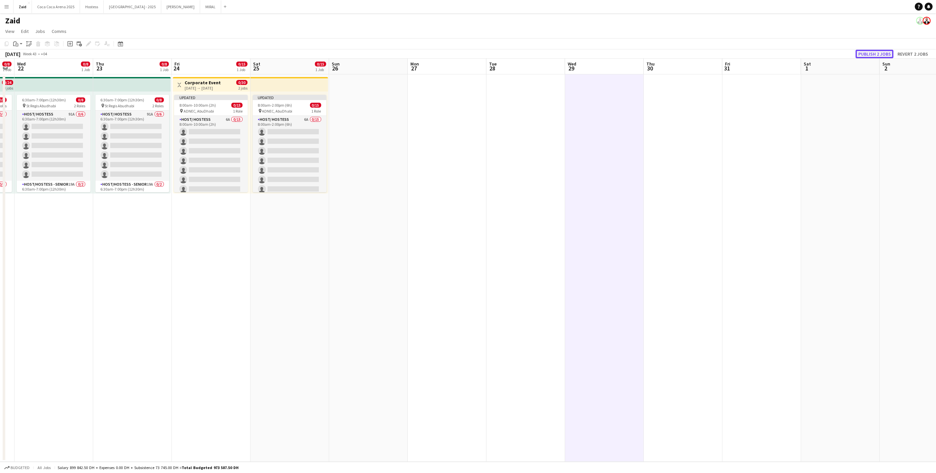
click at [861, 57] on button "Publish 2 jobs" at bounding box center [875, 54] width 38 height 9
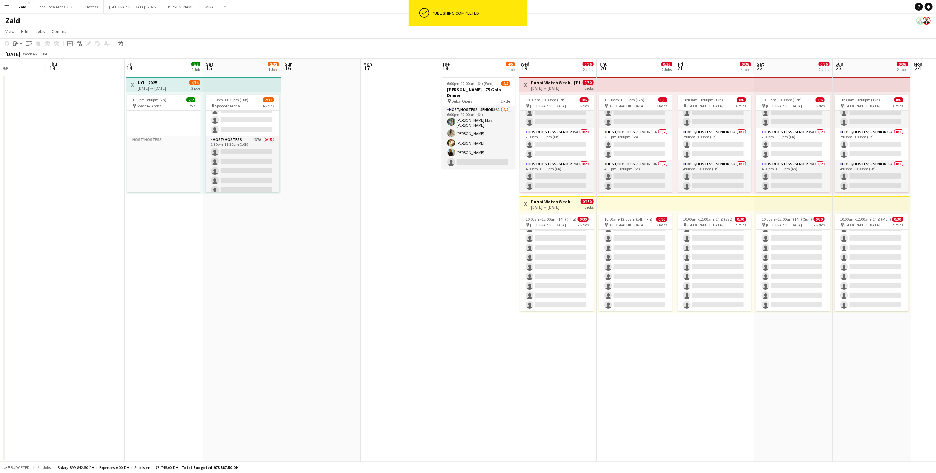
scroll to position [176, 0]
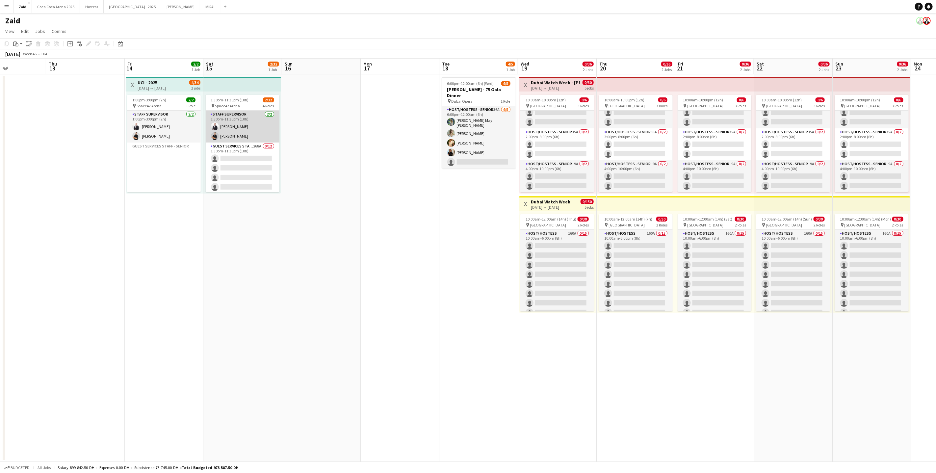
click at [238, 134] on app-card-role "Staff Supervisor 2/2 1:30pm-11:30pm (10h) Mohammad Joudeh Osama Nour" at bounding box center [243, 127] width 74 height 32
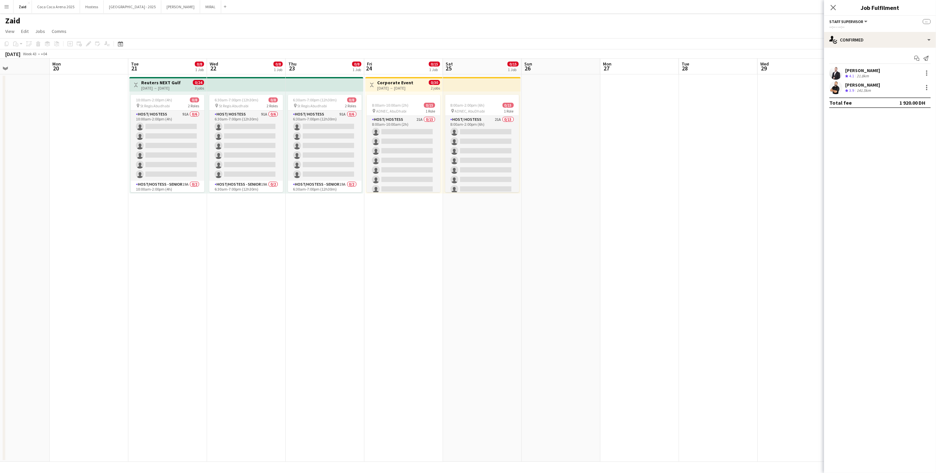
scroll to position [0, 187]
click at [418, 129] on app-card-role "Host/ Hostess 21A 0/15 8:00am-10:00am (2h) single-neutral-actions single-neutra…" at bounding box center [403, 194] width 74 height 156
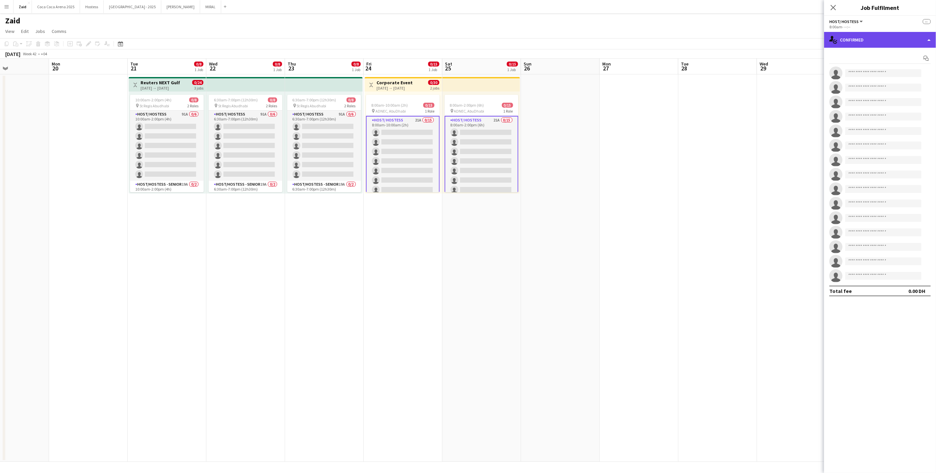
click at [896, 41] on div "single-neutral-actions-check-2 Confirmed" at bounding box center [881, 40] width 112 height 16
click at [899, 104] on span "Applicants" at bounding box center [895, 107] width 21 height 6
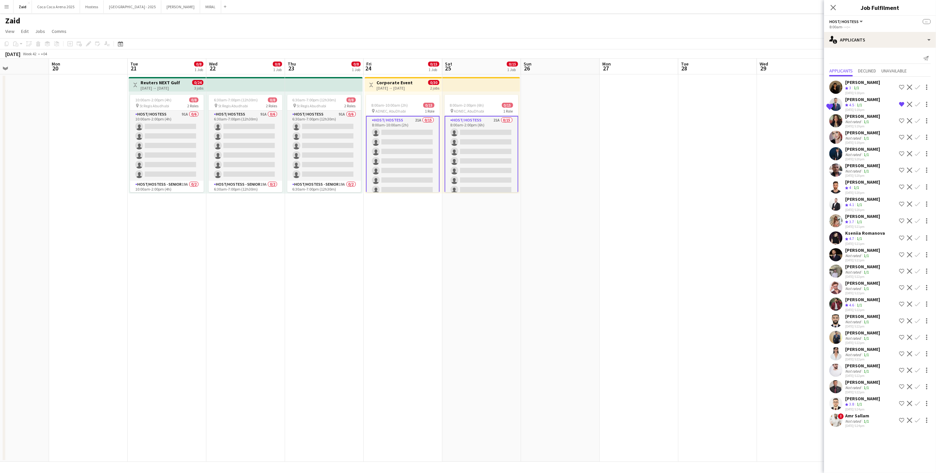
click at [905, 236] on app-icon "Shortlist crew" at bounding box center [902, 237] width 5 height 5
click at [902, 205] on button "Shortlist crew" at bounding box center [902, 204] width 8 height 8
click at [902, 184] on app-icon "Shortlist crew" at bounding box center [902, 186] width 5 height 5
click at [899, 302] on button "Shortlist crew" at bounding box center [902, 304] width 8 height 8
click at [880, 416] on div "! Amr Sallam Not rated 1/1 09-09-2025 5:24pm Shortlist crew Decline Confirm" at bounding box center [881, 420] width 112 height 15
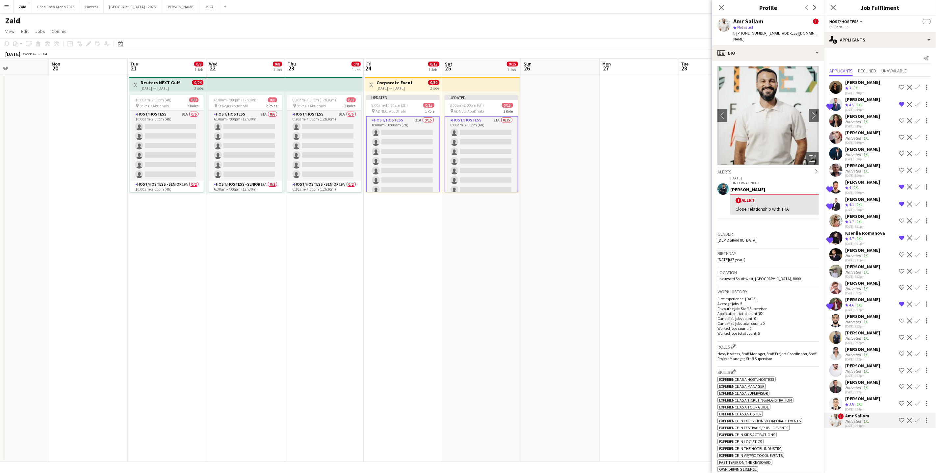
click at [901, 418] on app-icon "Shortlist crew" at bounding box center [902, 420] width 5 height 5
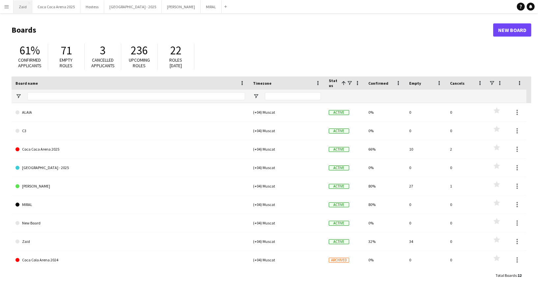
click at [23, 5] on button "Zaid Close" at bounding box center [23, 6] width 19 height 13
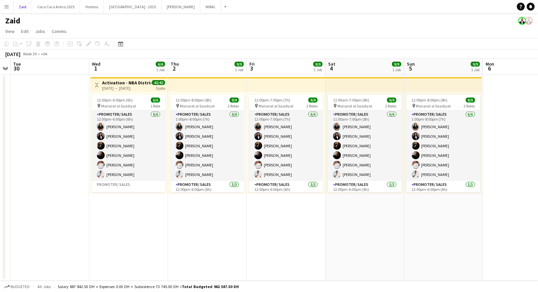
scroll to position [0, 225]
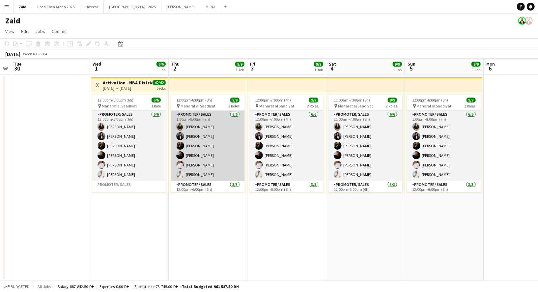
click at [237, 153] on app-card-role "Promoter/ Sales [DATE] 1:00pm-8:00pm (7h) [PERSON_NAME] [PERSON_NAME] [PERSON_N…" at bounding box center [208, 146] width 74 height 70
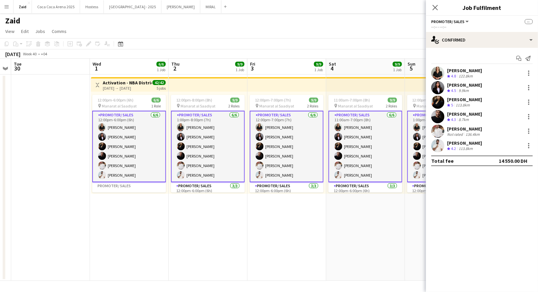
click at [469, 103] on div "113.8km" at bounding box center [462, 105] width 17 height 6
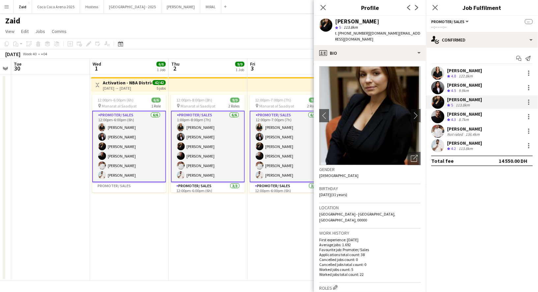
click at [471, 73] on div "122.8km" at bounding box center [465, 76] width 17 height 6
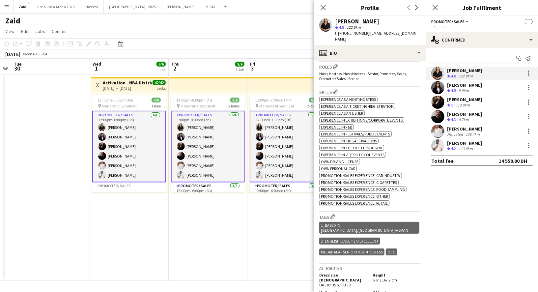
scroll to position [218, 0]
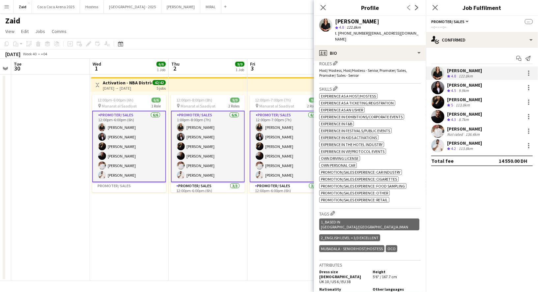
click at [251, 230] on app-date-cell "12:00pm-7:00pm (7h) 9/9 pin Manarat al Saadiyat 2 Roles Promoter/ Sales [DATE] …" at bounding box center [286, 177] width 79 height 206
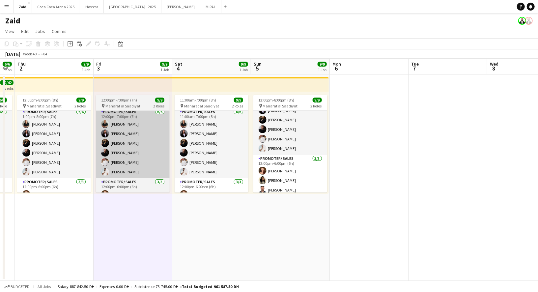
scroll to position [0, 0]
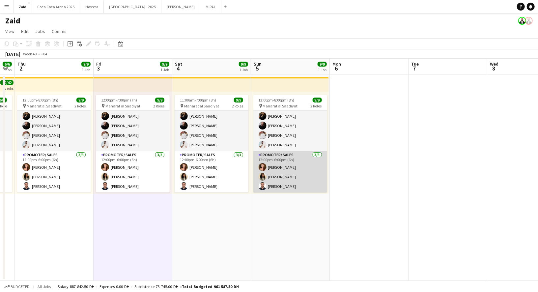
click at [294, 166] on app-card-role "Promoter/ Sales [DATE] 12:00pm-6:00pm (6h) [PERSON_NAME] Urooj [PERSON_NAME] El…" at bounding box center [290, 171] width 74 height 41
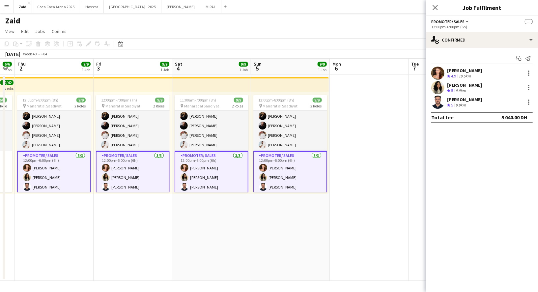
click at [473, 73] on div "Crew rating 4.9 10.5km" at bounding box center [464, 76] width 35 height 6
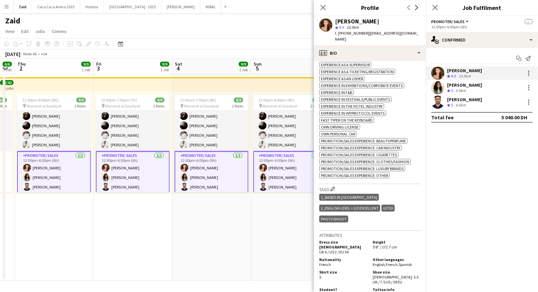
scroll to position [290, 0]
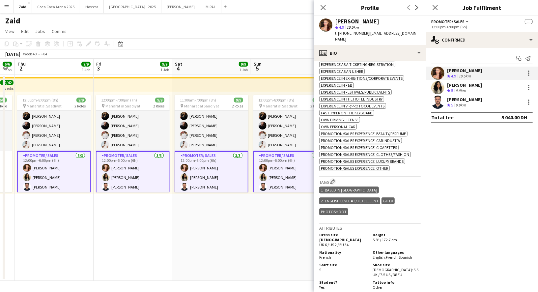
click at [209, 207] on app-date-cell "11:00am-7:00pm (8h) 9/9 pin Manarat al Saadiyat 2 Roles Promoter/ Sales [DATE] …" at bounding box center [211, 177] width 79 height 206
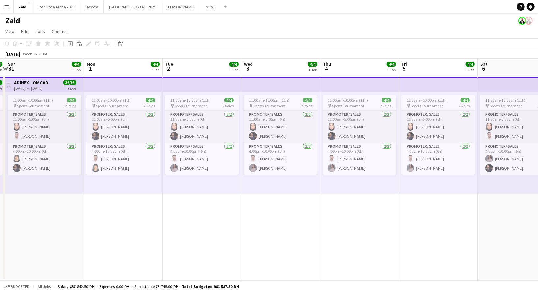
scroll to position [0, 203]
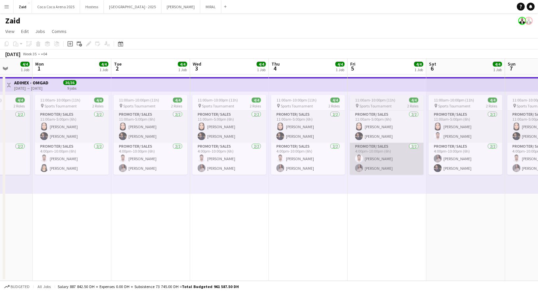
click at [397, 167] on app-card-role "Promoter/ Sales [DATE] 4:00pm-10:00pm (6h) [PERSON_NAME]" at bounding box center [387, 159] width 74 height 32
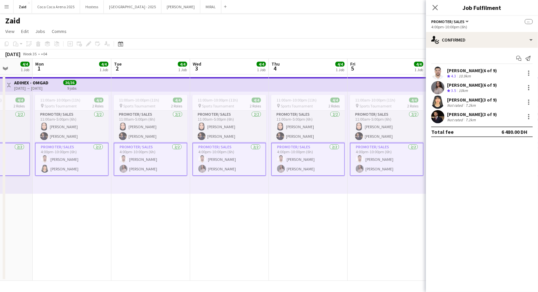
click at [468, 85] on div "[PERSON_NAME] (6 of 9)" at bounding box center [472, 85] width 50 height 6
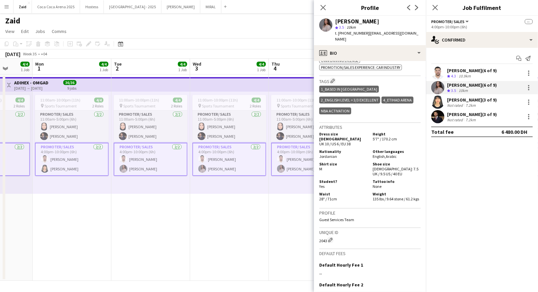
scroll to position [299, 0]
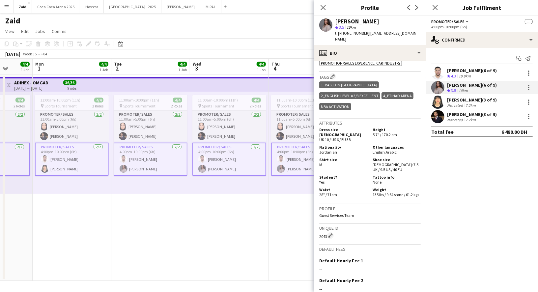
click at [288, 219] on app-date-cell "11:00am-10:00pm (11h) 4/4 pin Sports Tournament 2 Roles Promoter/ Sales [DATE] …" at bounding box center [308, 177] width 79 height 206
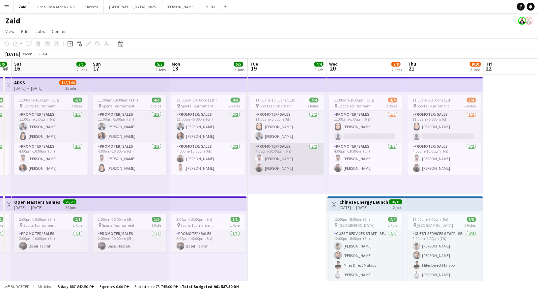
scroll to position [0, 232]
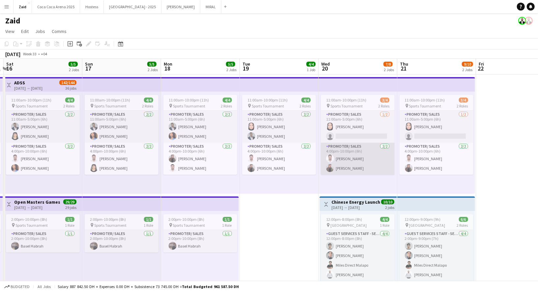
click at [343, 166] on app-card-role "Promoter/ Sales [DATE] 4:00pm-10:00pm (6h) [PERSON_NAME]" at bounding box center [358, 159] width 74 height 32
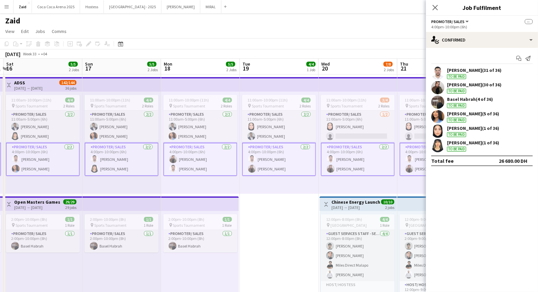
click at [276, 218] on app-date-cell "11:00am-10:00pm (11h) 4/4 pin Sports Tournament 2 Roles Promoter/ Sales [DATE] …" at bounding box center [279, 224] width 79 height 300
